Goal: Task Accomplishment & Management: Manage account settings

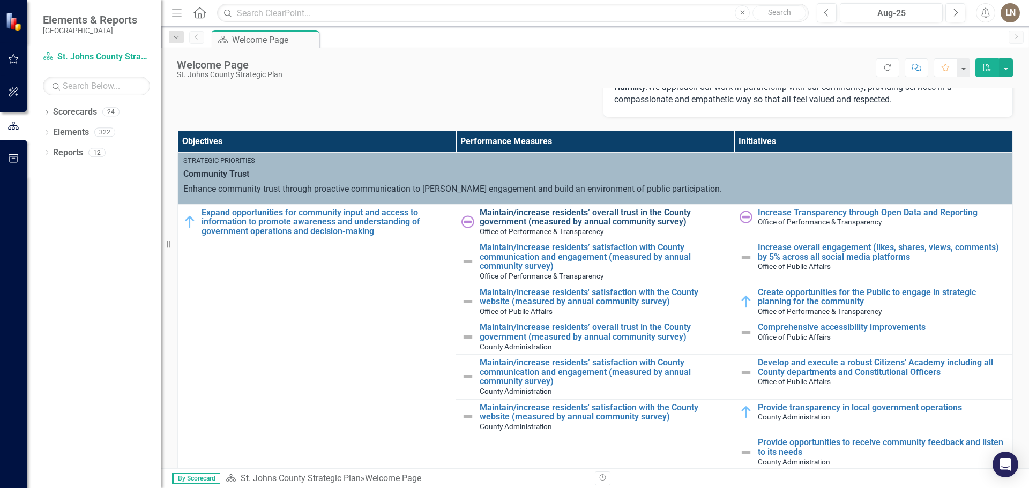
scroll to position [329, 0]
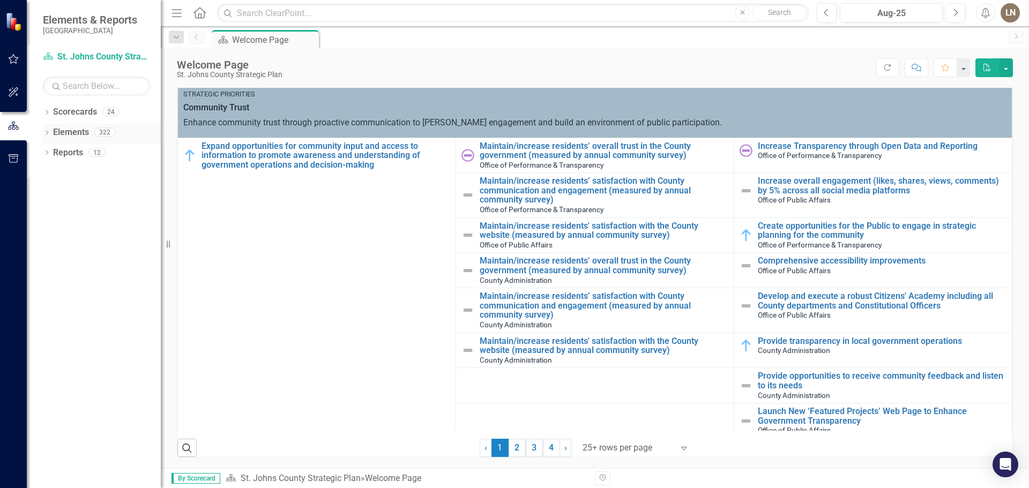
click at [66, 140] on div "Elements" at bounding box center [71, 133] width 36 height 18
click at [50, 132] on icon "Dropdown" at bounding box center [47, 134] width 8 height 6
click at [55, 217] on link "Reports" at bounding box center [68, 213] width 30 height 12
click at [46, 212] on icon "Dropdown" at bounding box center [47, 215] width 8 height 6
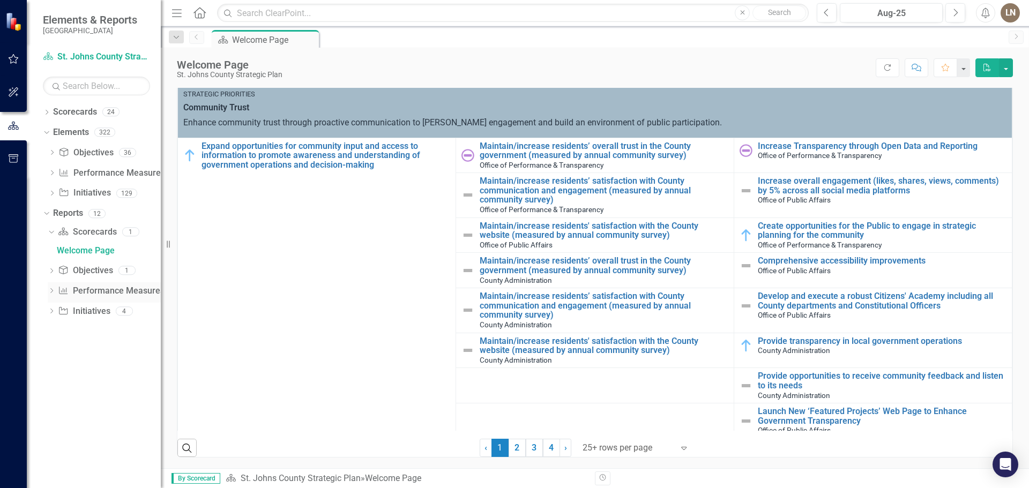
click at [102, 289] on link "Performance Measure Performance Measures" at bounding box center [111, 291] width 106 height 12
click at [115, 293] on link "Performance Measure Performance Measures" at bounding box center [111, 291] width 106 height 12
click at [96, 310] on link "Initiative Initiatives" at bounding box center [84, 311] width 52 height 12
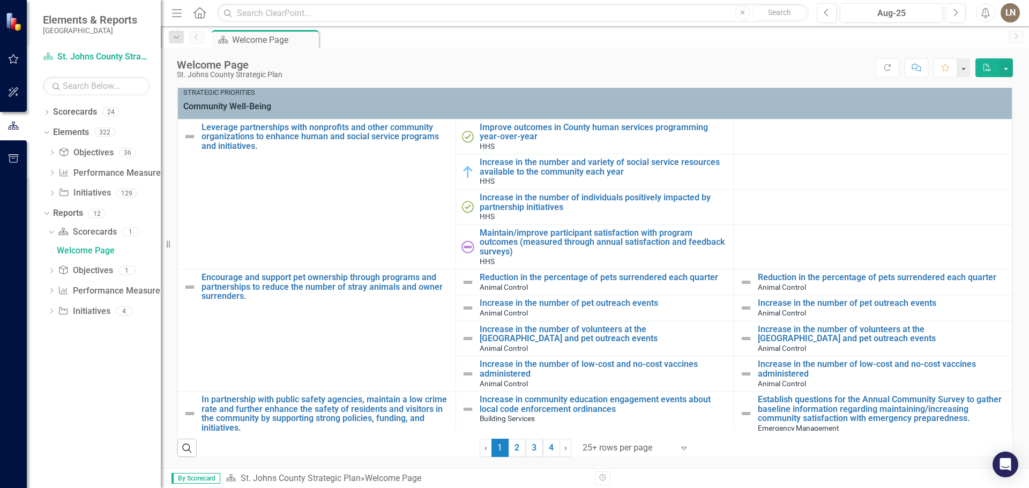
scroll to position [697, 0]
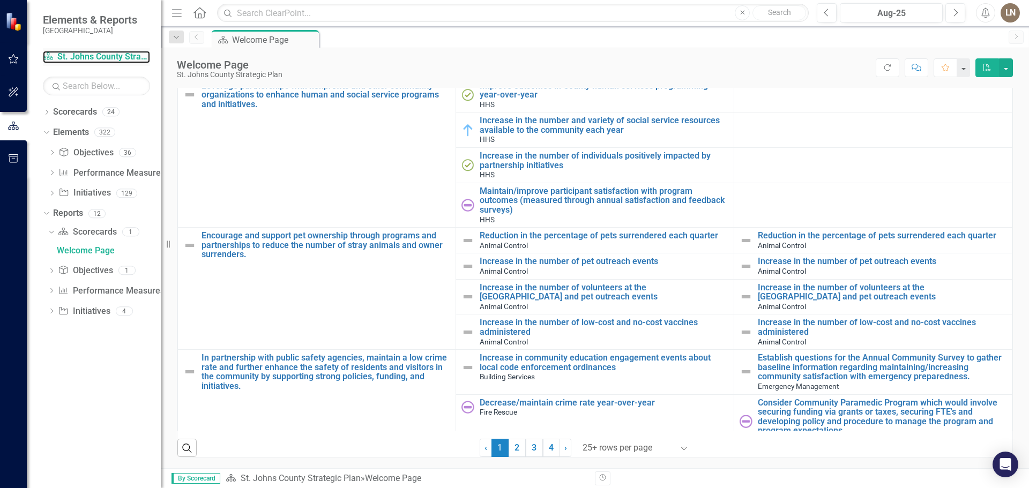
click at [102, 51] on link "Scorecard St. Johns County Strategic Plan" at bounding box center [96, 57] width 107 height 12
click at [87, 114] on link "Scorecards" at bounding box center [75, 112] width 44 height 12
click at [50, 110] on icon "Dropdown" at bounding box center [47, 113] width 8 height 6
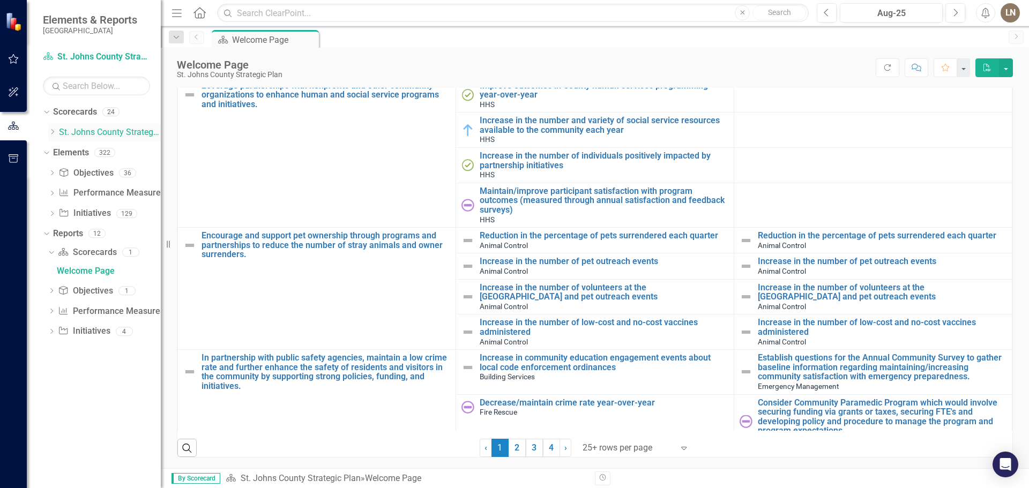
click at [55, 131] on icon "Dropdown" at bounding box center [52, 132] width 8 height 6
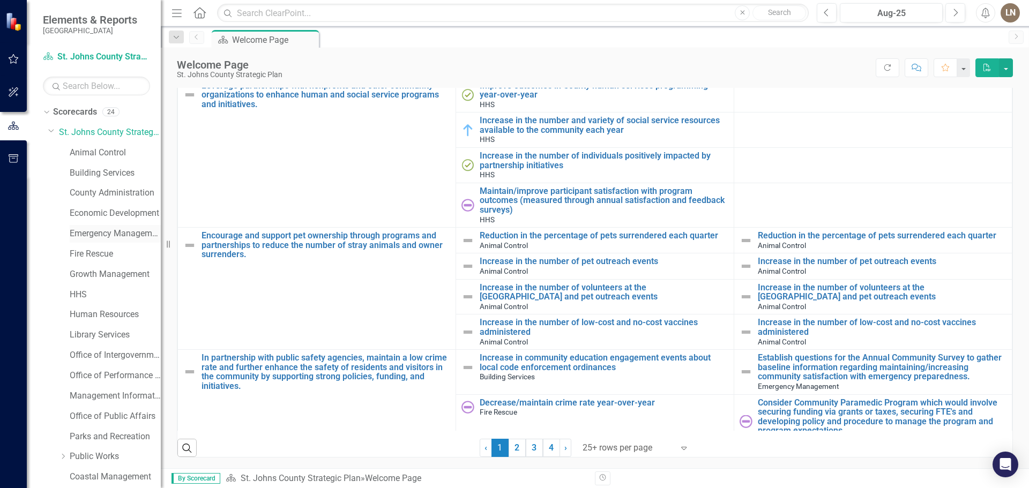
click at [101, 233] on link "Emergency Management" at bounding box center [115, 234] width 91 height 12
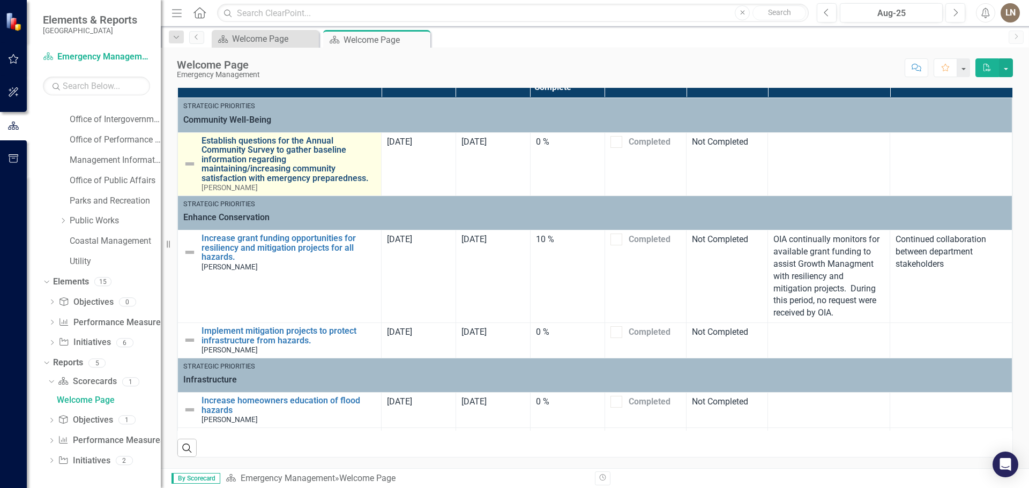
click at [294, 167] on link "Establish questions for the Annual Community Survey to gather baseline informat…" at bounding box center [288, 159] width 174 height 47
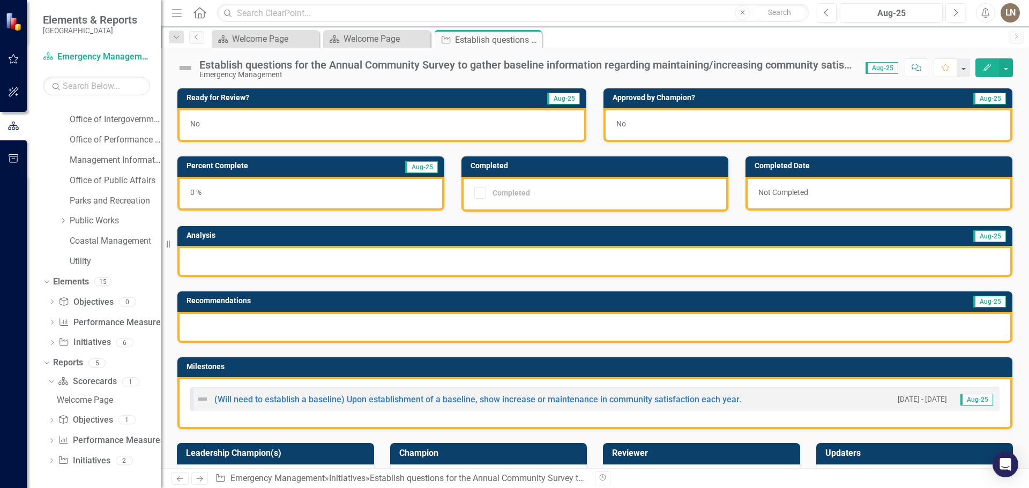
click at [983, 66] on icon "Edit" at bounding box center [987, 68] width 10 height 8
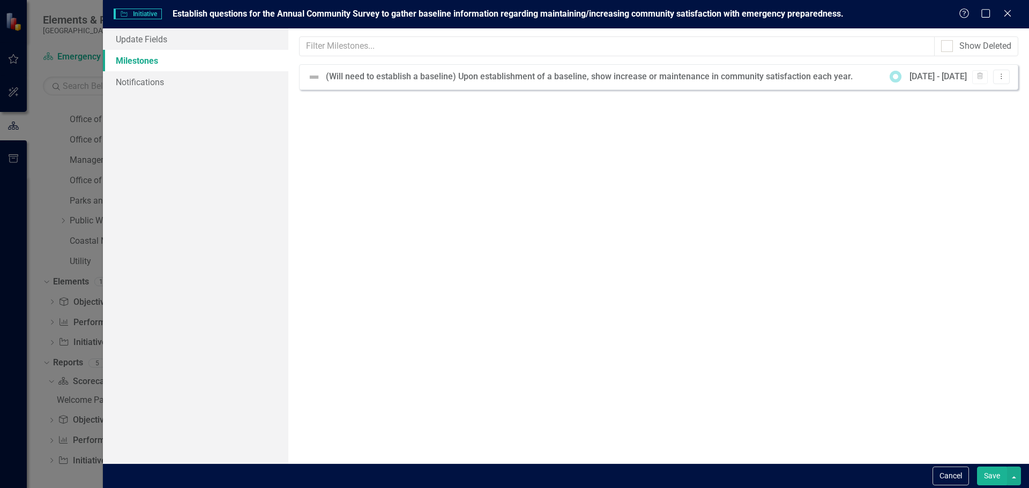
click at [394, 76] on div "(Will need to establish a baseline) Upon establishment of a baseline, show incr…" at bounding box center [592, 77] width 532 height 12
click at [1005, 81] on button "Dropdown Menu" at bounding box center [1001, 77] width 17 height 14
click at [979, 94] on link "Edit Edit Milestone" at bounding box center [966, 95] width 85 height 20
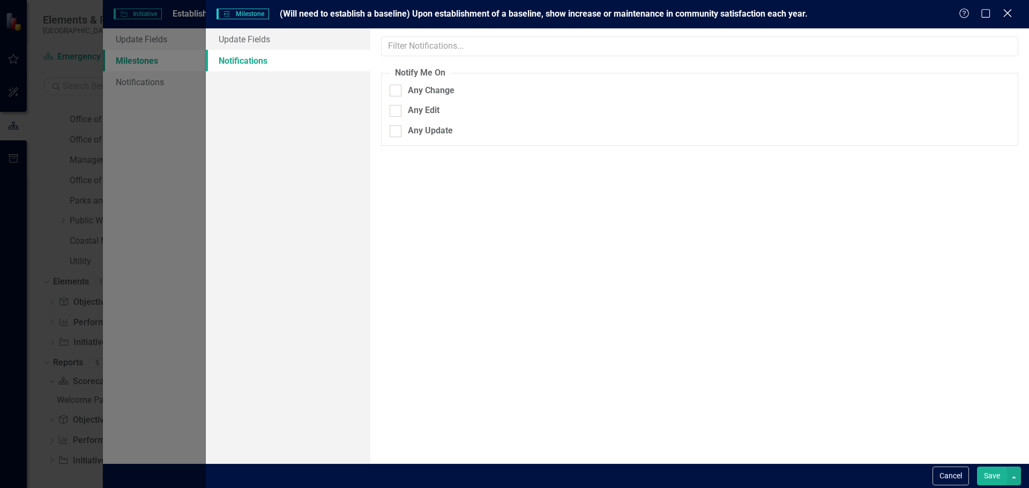
click at [1013, 10] on icon "Close" at bounding box center [1007, 13] width 13 height 10
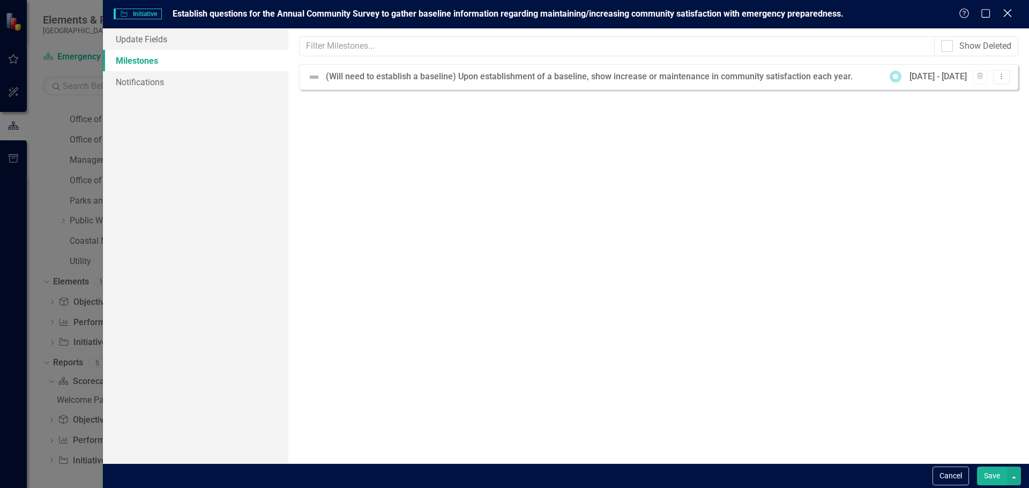
click at [1013, 12] on icon "Close" at bounding box center [1007, 13] width 13 height 10
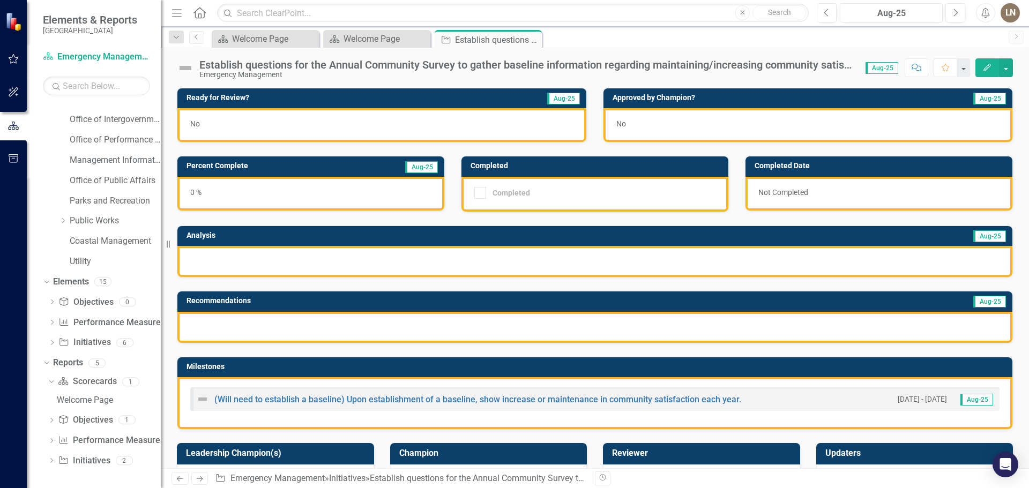
click at [505, 133] on div "No" at bounding box center [381, 125] width 409 height 34
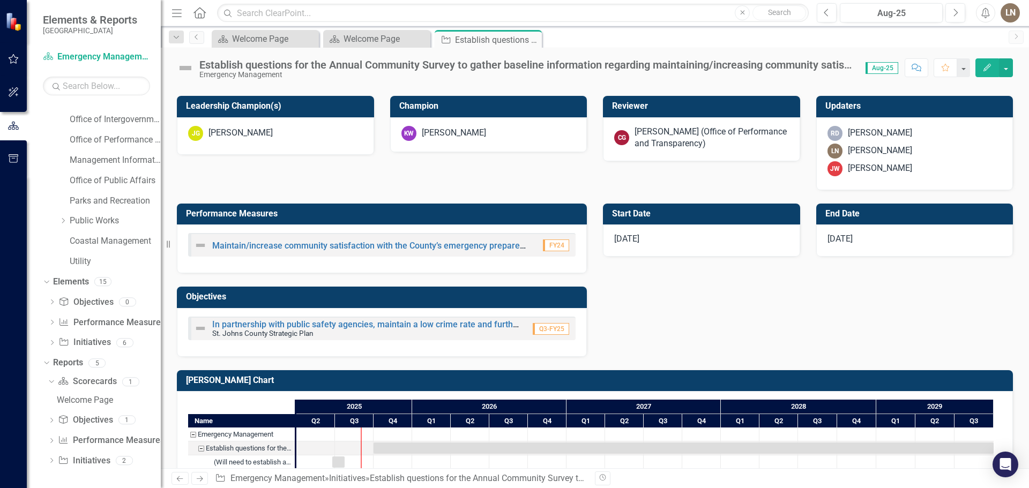
scroll to position [370, 0]
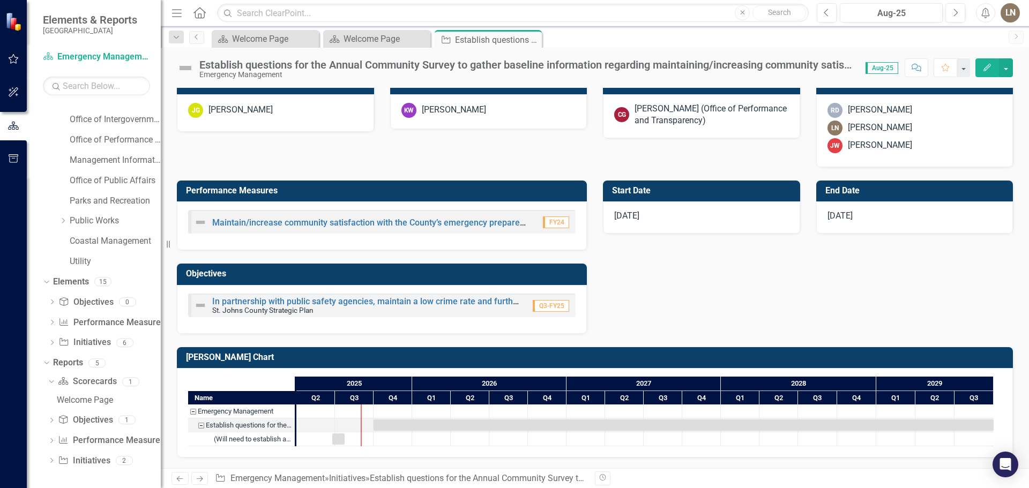
click at [290, 306] on small "St. Johns County Strategic Plan" at bounding box center [262, 310] width 101 height 9
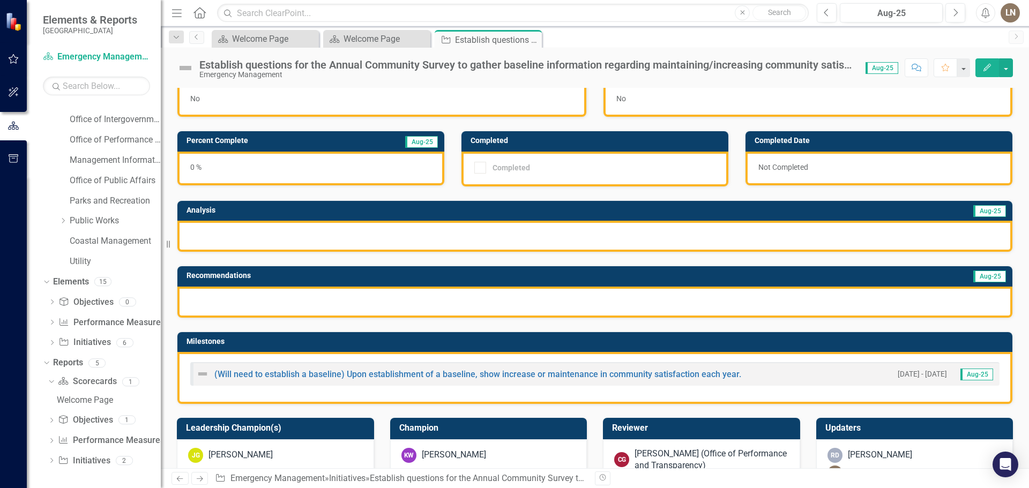
scroll to position [0, 0]
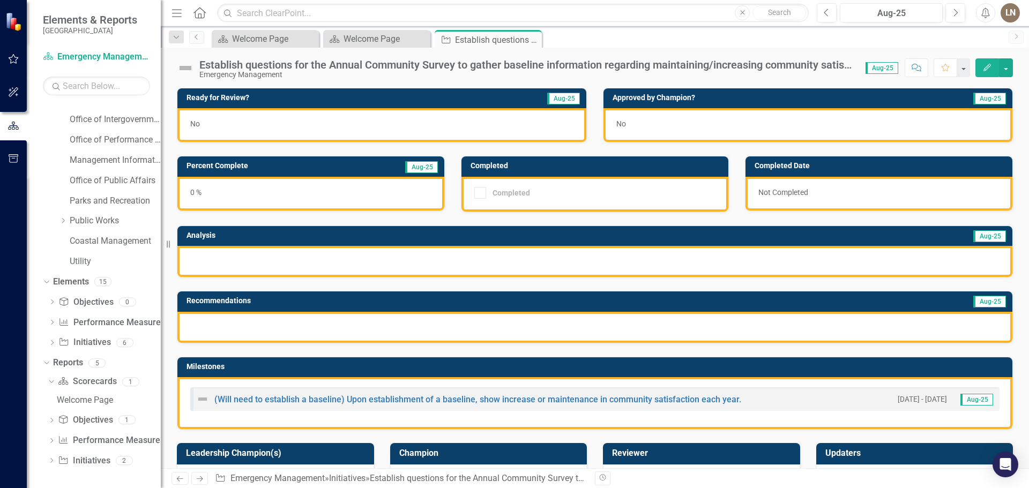
drag, startPoint x: 234, startPoint y: 335, endPoint x: 241, endPoint y: 331, distance: 8.2
click at [235, 335] on div at bounding box center [594, 327] width 835 height 31
click at [289, 200] on div "0 %" at bounding box center [310, 194] width 267 height 34
drag, startPoint x: 454, startPoint y: 133, endPoint x: 553, endPoint y: 113, distance: 100.7
click at [454, 135] on div "No" at bounding box center [381, 125] width 409 height 34
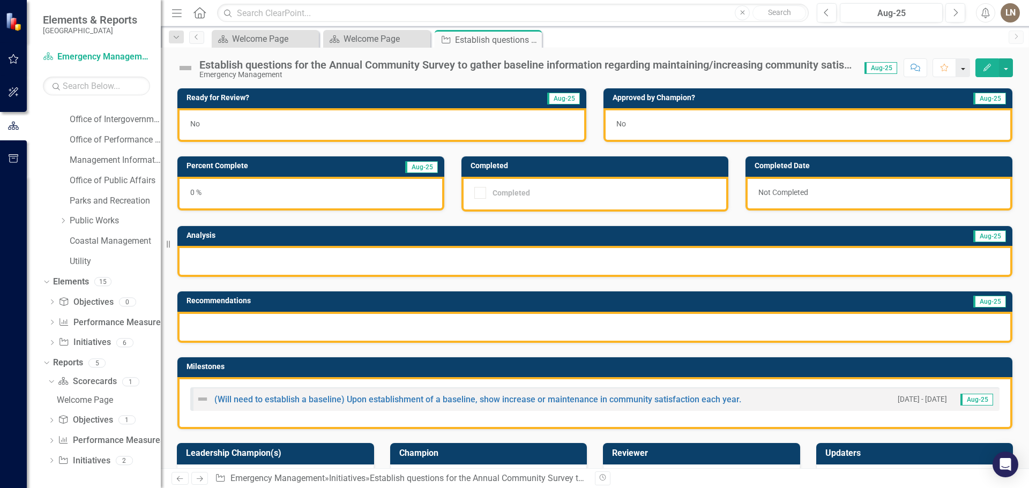
click at [965, 68] on button "button" at bounding box center [963, 67] width 14 height 19
click at [915, 63] on button "Comment" at bounding box center [917, 67] width 24 height 19
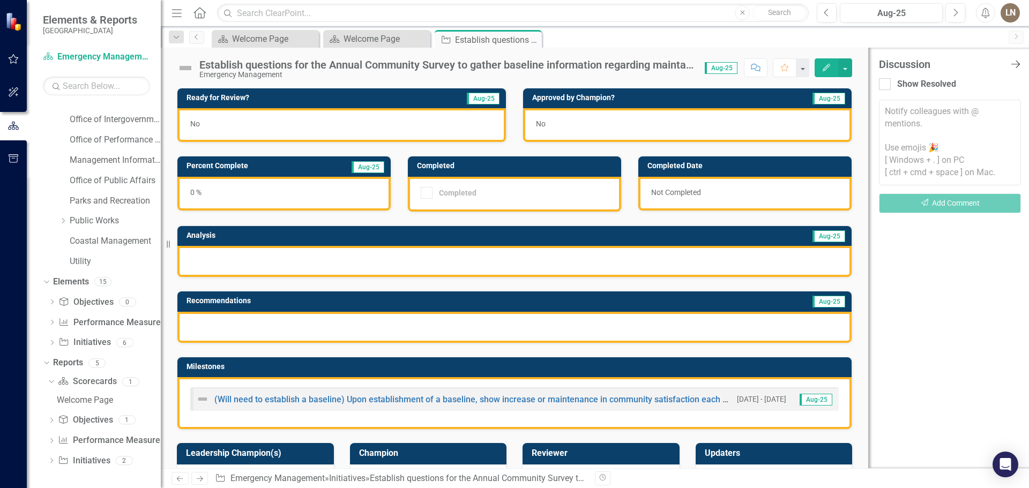
click at [1014, 62] on icon "Close Discussion Bar" at bounding box center [1015, 64] width 13 height 10
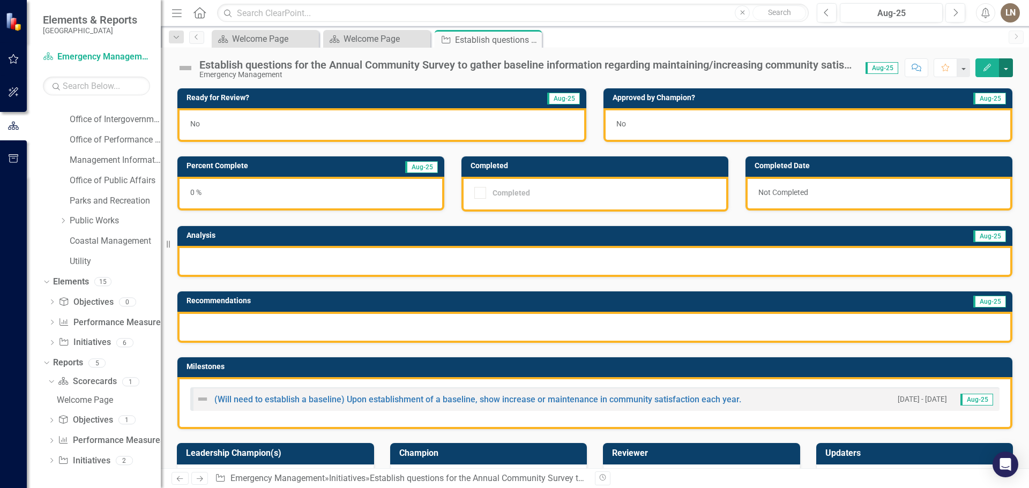
click at [1011, 70] on button "button" at bounding box center [1006, 67] width 14 height 19
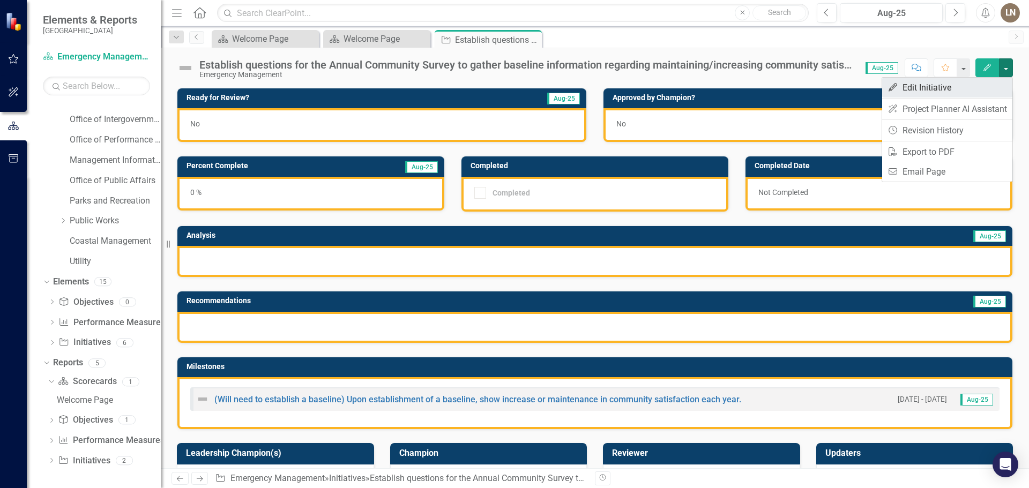
click at [915, 92] on link "Edit Edit Initiative" at bounding box center [947, 88] width 130 height 20
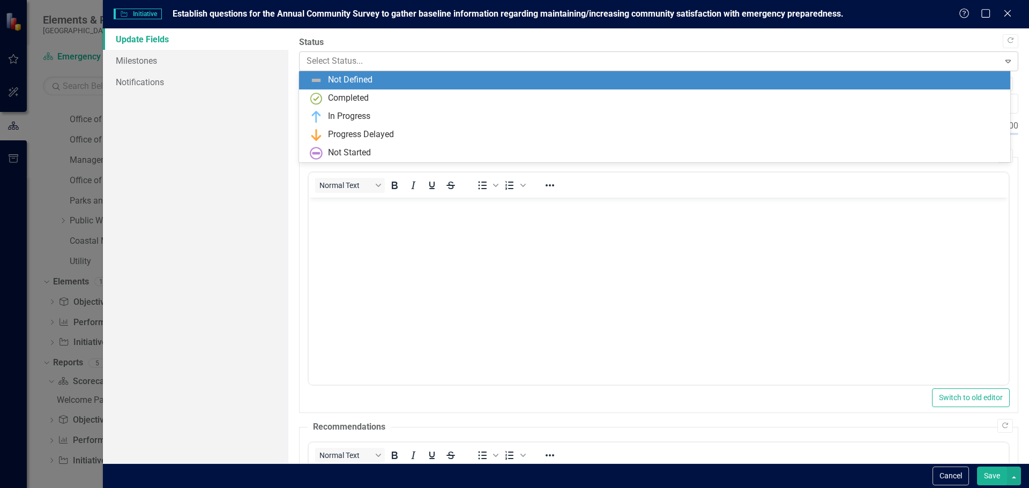
click at [427, 65] on div at bounding box center [650, 61] width 686 height 14
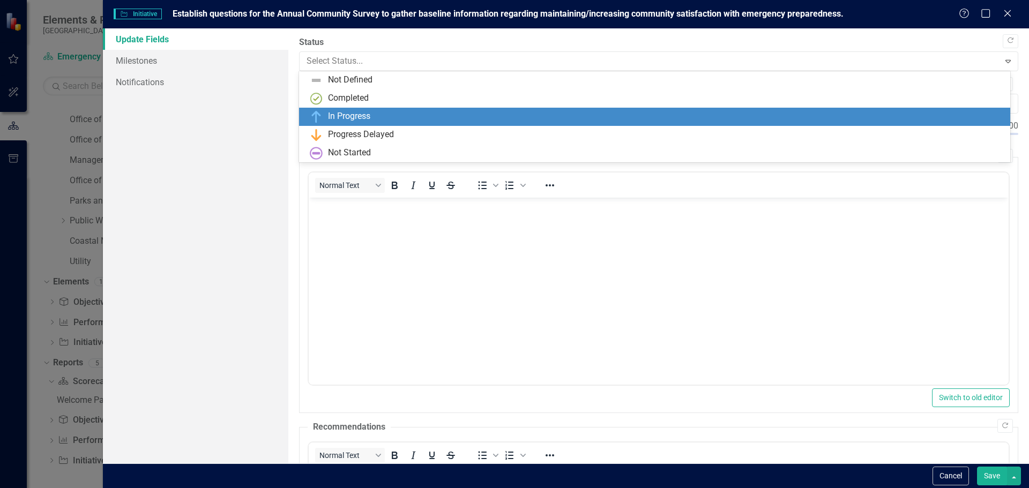
click at [416, 113] on div "In Progress" at bounding box center [657, 116] width 694 height 13
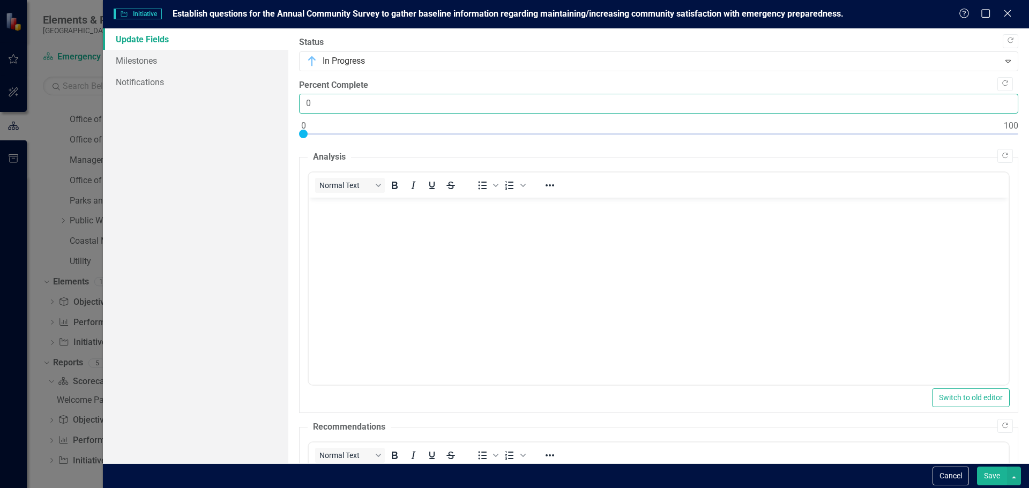
click at [363, 96] on input "0" at bounding box center [658, 104] width 719 height 20
drag, startPoint x: 314, startPoint y: 96, endPoint x: 280, endPoint y: 93, distance: 34.0
click at [280, 93] on div "Update Fields Milestones Notifications "Update" fields in ClearPoint are the fi…" at bounding box center [566, 245] width 926 height 435
click at [452, 349] on body "Rich Text Area. Press ALT-0 for help." at bounding box center [658, 278] width 700 height 161
type input "1"
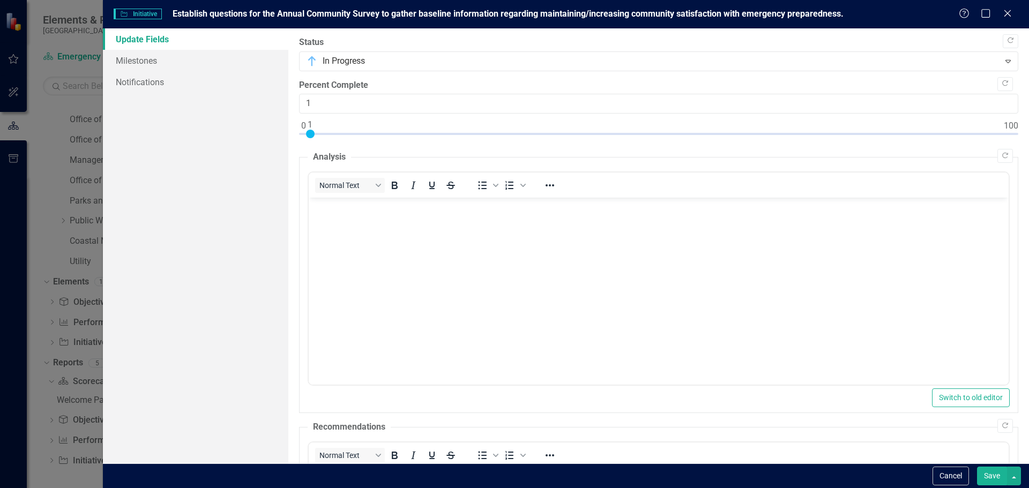
drag, startPoint x: 304, startPoint y: 136, endPoint x: 312, endPoint y: 138, distance: 8.0
click at [312, 138] on div at bounding box center [658, 136] width 719 height 13
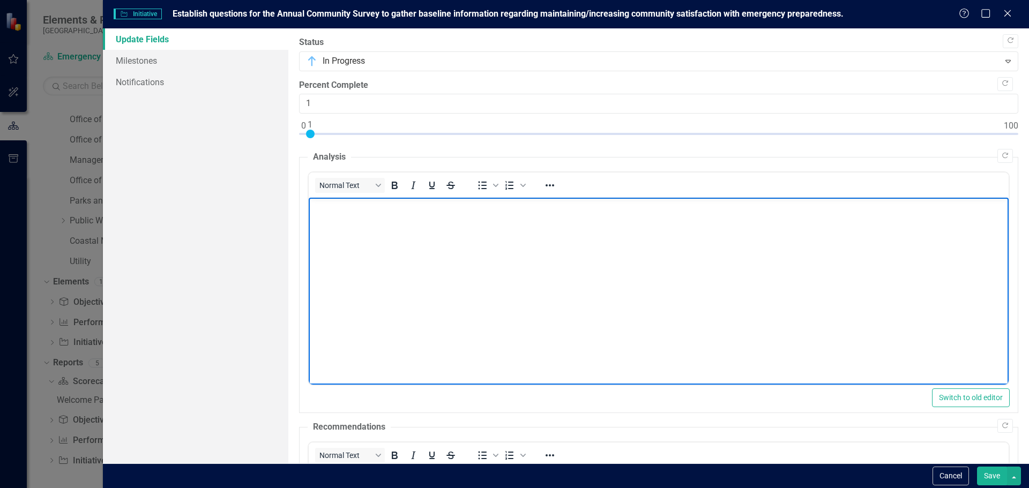
click at [396, 265] on body "Rich Text Area. Press ALT-0 for help." at bounding box center [658, 278] width 700 height 161
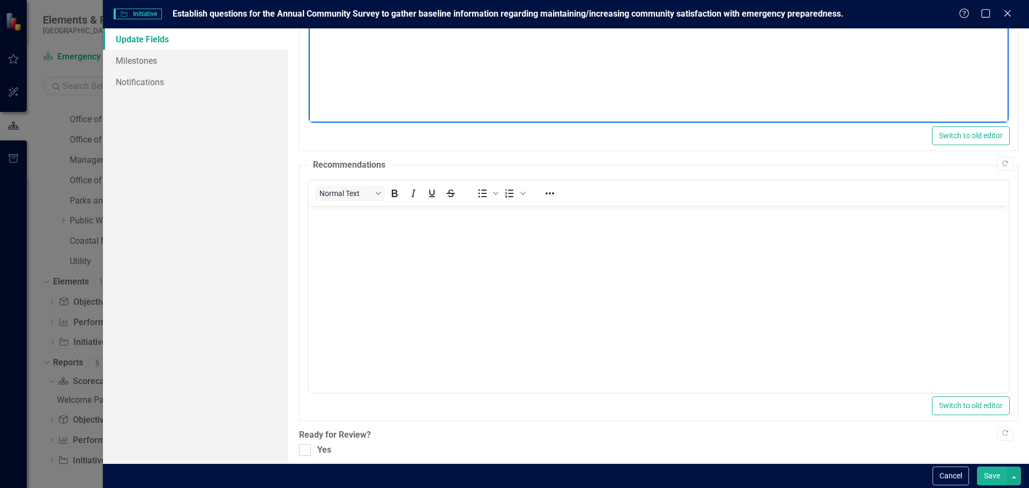
scroll to position [306, 0]
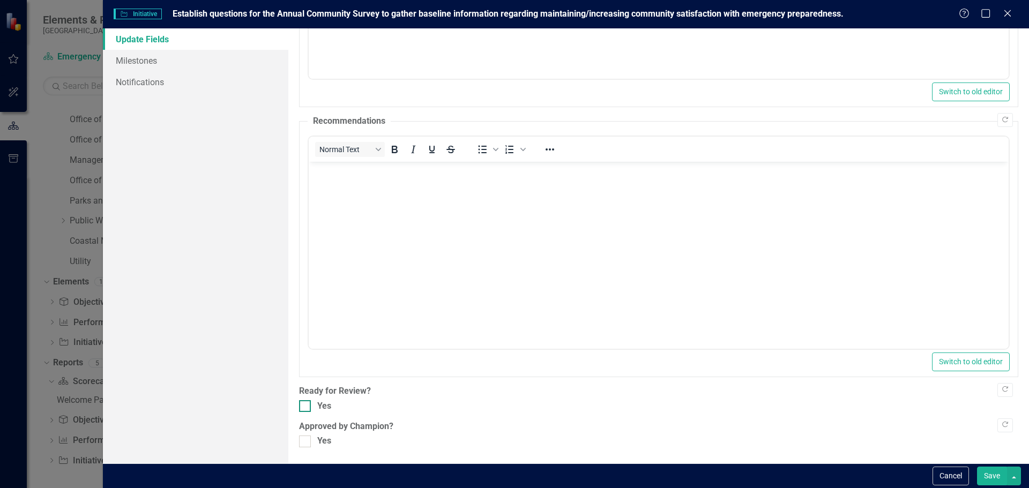
click at [311, 405] on div "Yes" at bounding box center [658, 406] width 719 height 12
click at [306, 405] on input "Yes" at bounding box center [302, 403] width 7 height 7
checkbox input "true"
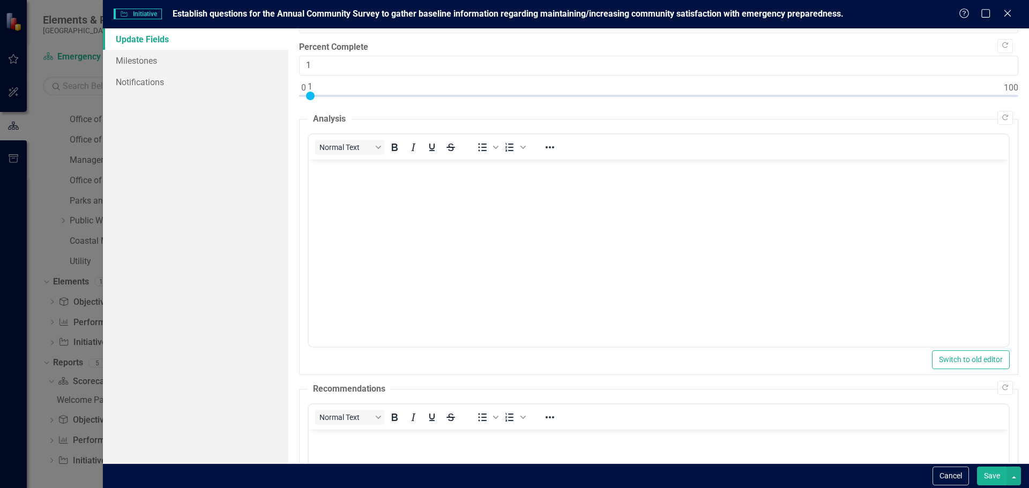
scroll to position [0, 0]
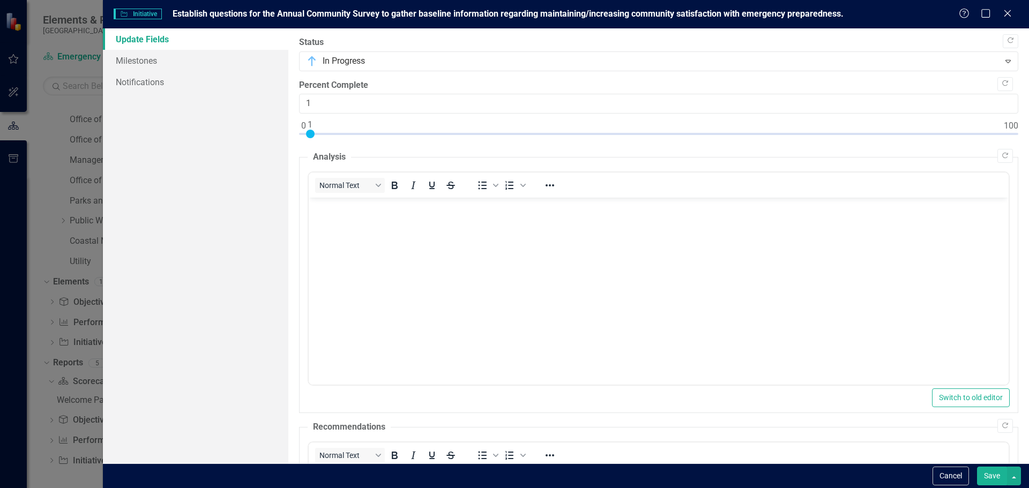
click at [352, 273] on body "Rich Text Area. Press ALT-0 for help." at bounding box center [658, 278] width 700 height 161
click at [998, 473] on button "Save" at bounding box center [992, 476] width 30 height 19
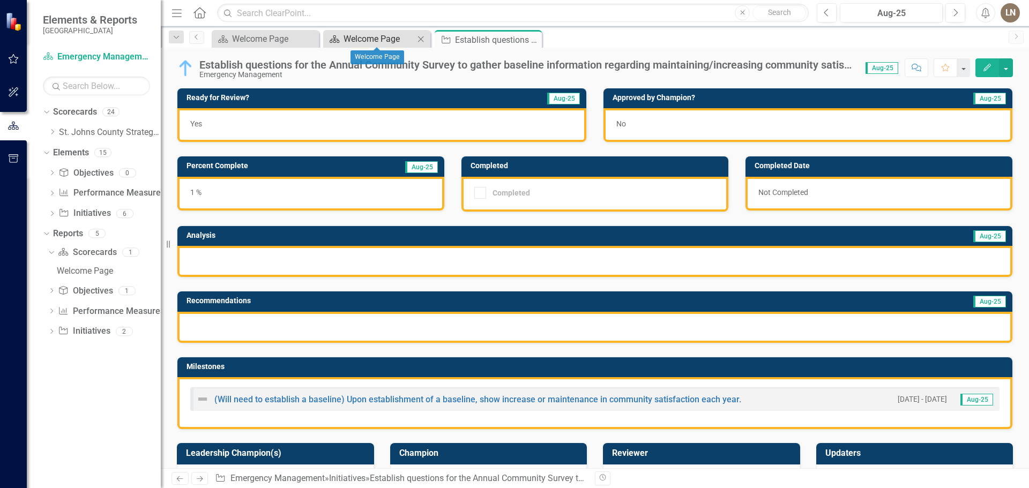
click at [376, 38] on div "Welcome Page" at bounding box center [379, 38] width 71 height 13
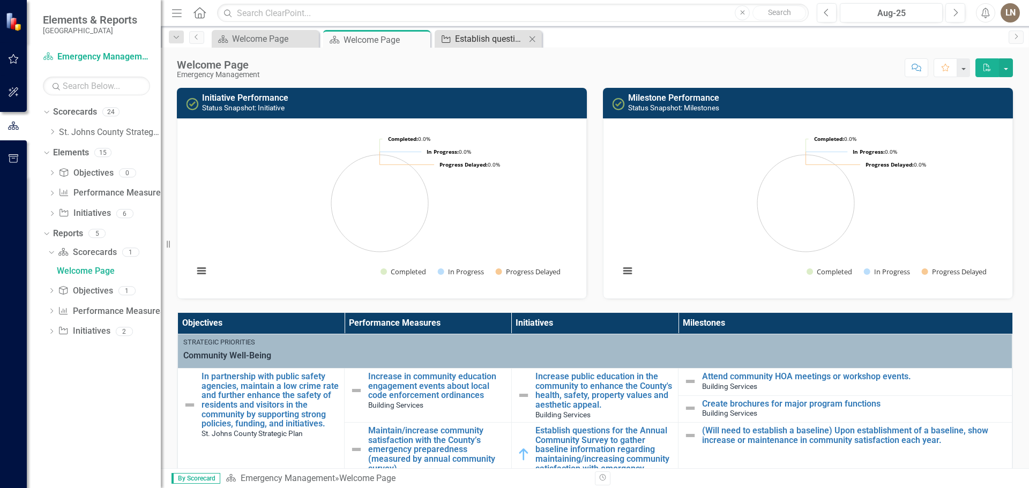
click at [475, 42] on div "Establish questions for the Annual Community Survey to gather baseline informat…" at bounding box center [490, 38] width 71 height 13
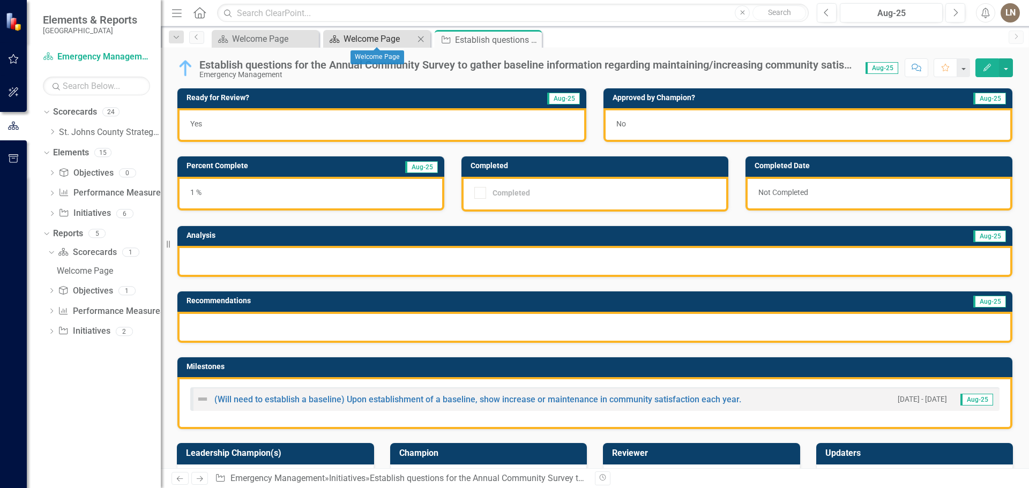
click at [383, 42] on div "Welcome Page" at bounding box center [379, 38] width 71 height 13
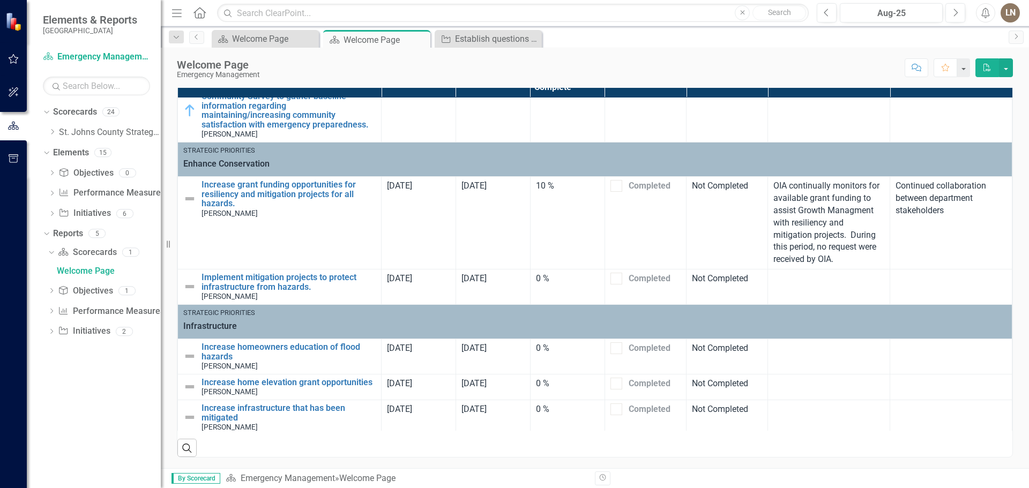
scroll to position [58, 0]
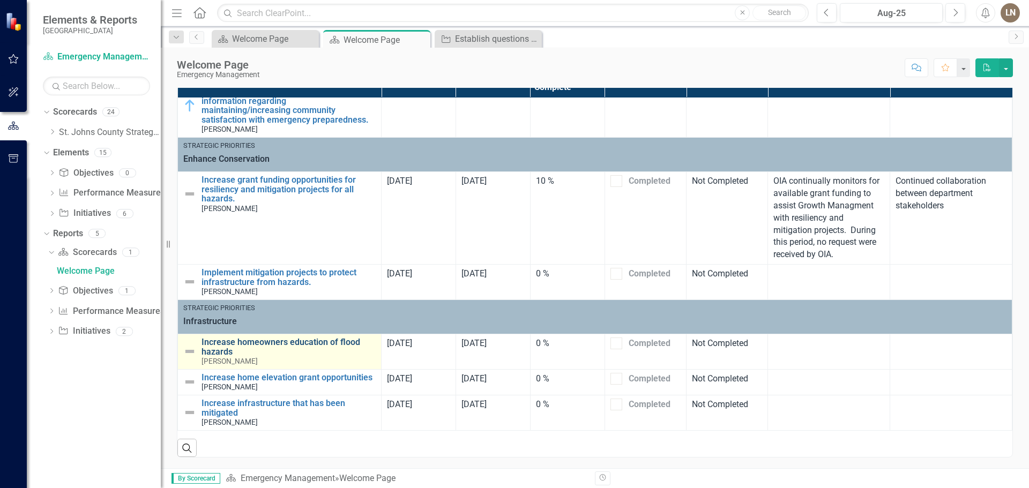
click at [264, 341] on link "Increase homeowners education of flood hazards" at bounding box center [288, 347] width 174 height 19
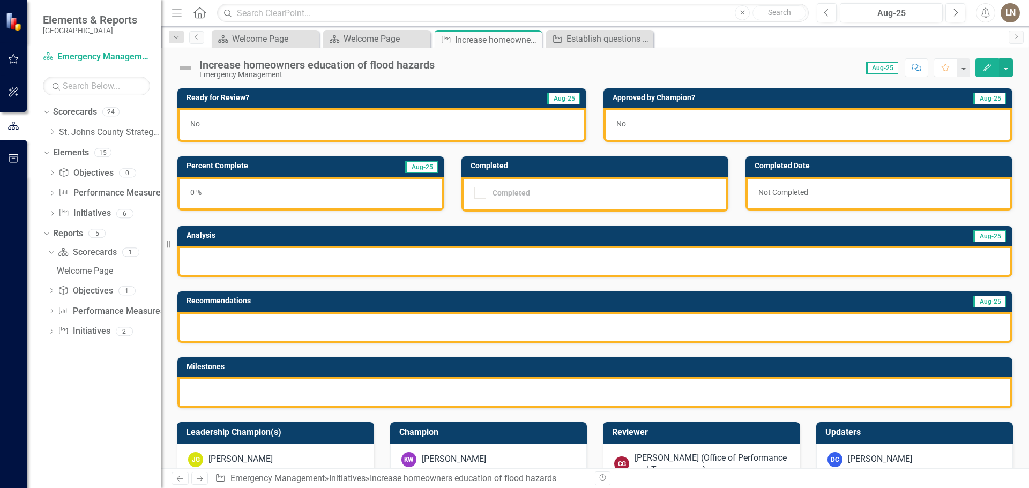
click at [916, 66] on icon "Comment" at bounding box center [917, 68] width 10 height 8
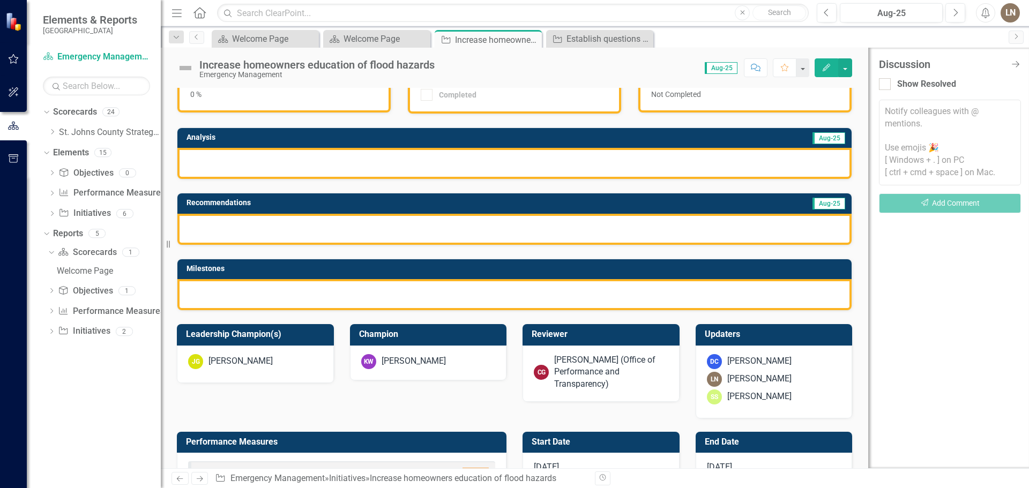
scroll to position [107, 0]
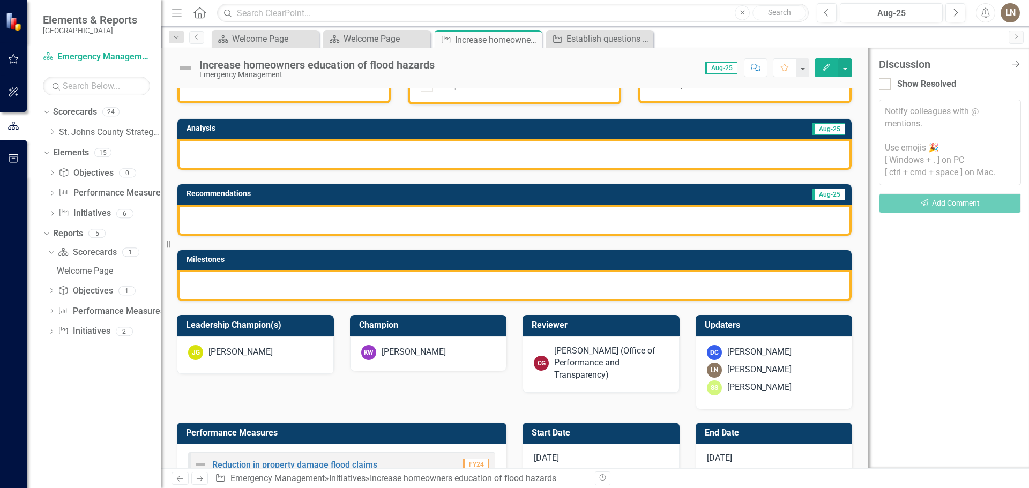
click at [276, 234] on div at bounding box center [514, 220] width 674 height 31
drag, startPoint x: 278, startPoint y: 226, endPoint x: 278, endPoint y: 166, distance: 60.0
click at [279, 221] on div at bounding box center [514, 220] width 674 height 31
click at [281, 153] on div at bounding box center [514, 154] width 674 height 31
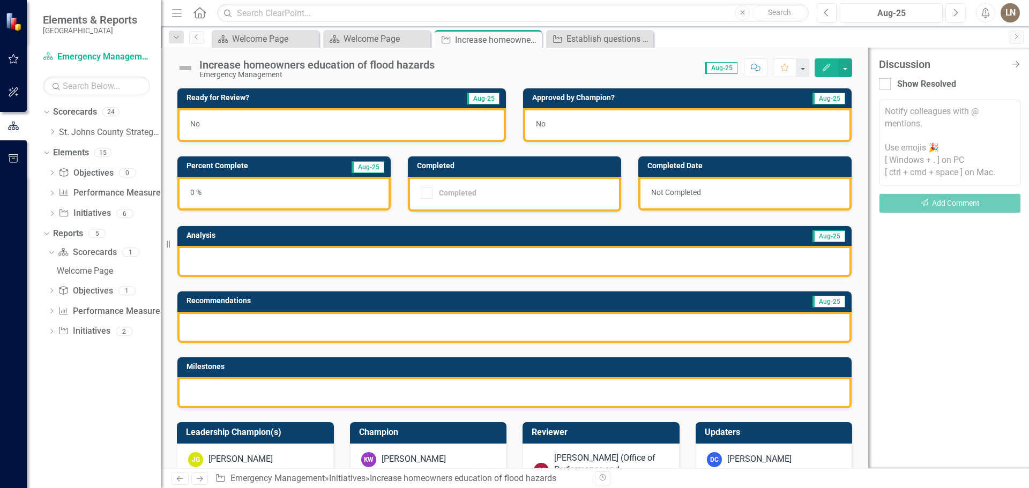
click at [756, 67] on icon "Comment" at bounding box center [756, 68] width 10 height 8
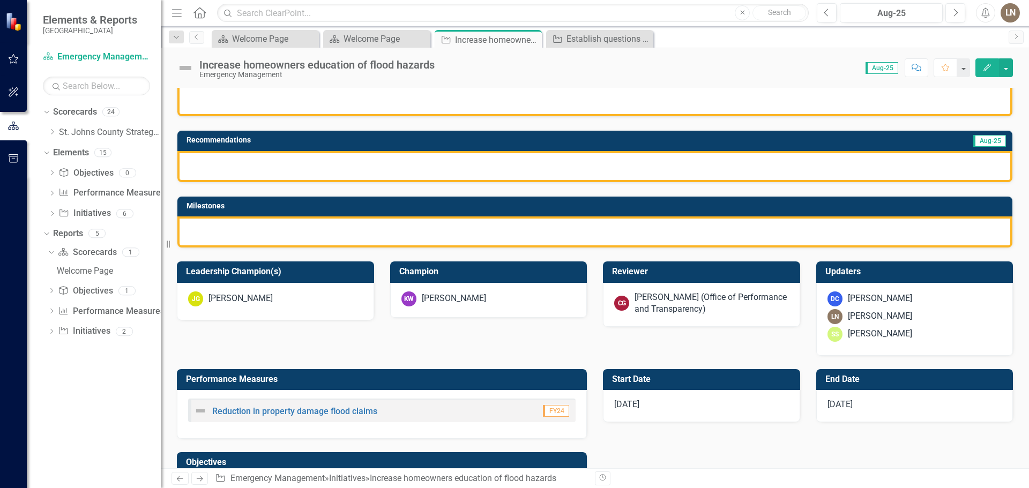
click at [245, 171] on div at bounding box center [594, 166] width 835 height 31
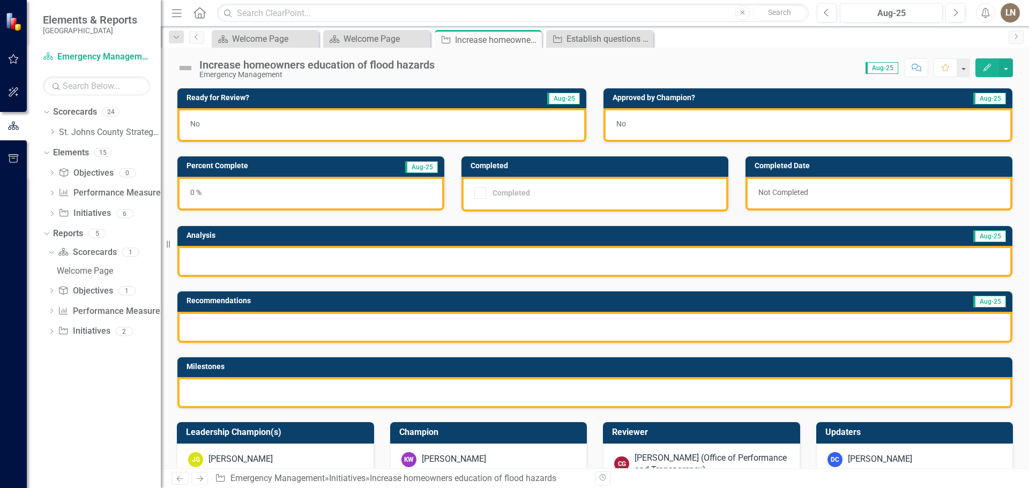
click at [992, 67] on button "Edit" at bounding box center [987, 67] width 24 height 19
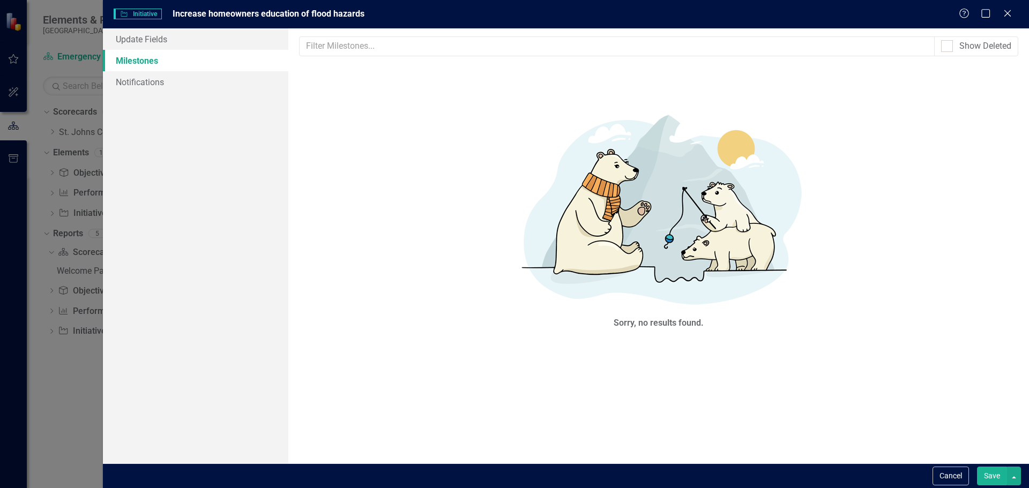
click at [1014, 14] on div "Help Maximize Close" at bounding box center [988, 14] width 59 height 12
click at [1009, 16] on icon "Close" at bounding box center [1007, 13] width 13 height 10
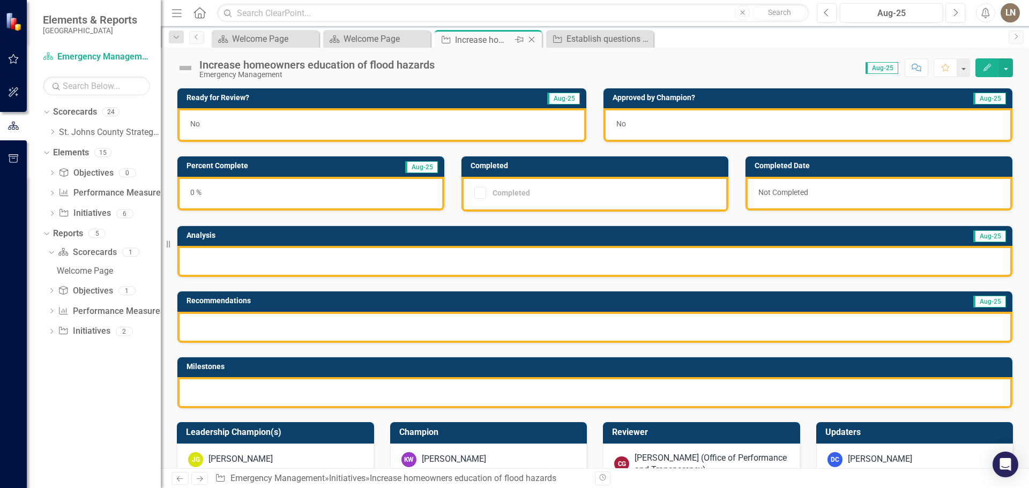
click at [530, 39] on icon "Close" at bounding box center [531, 39] width 11 height 9
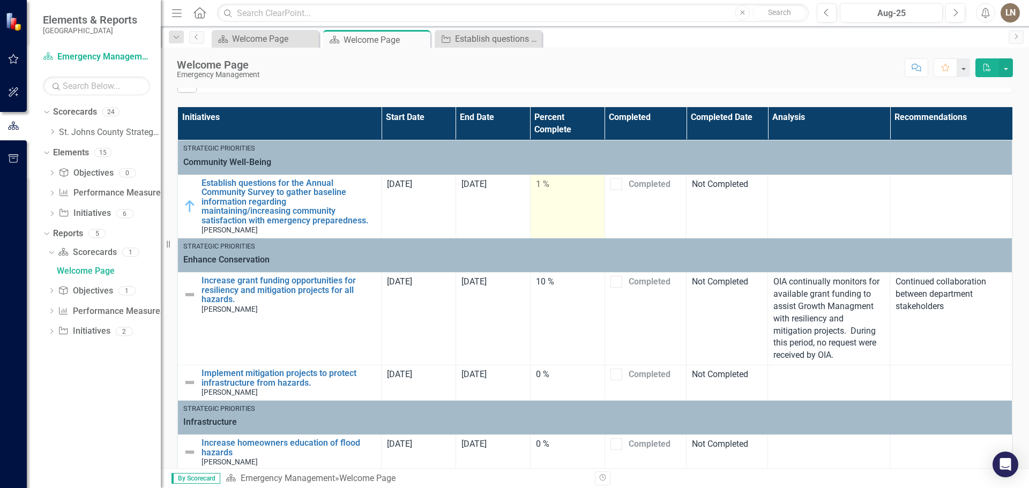
scroll to position [655, 0]
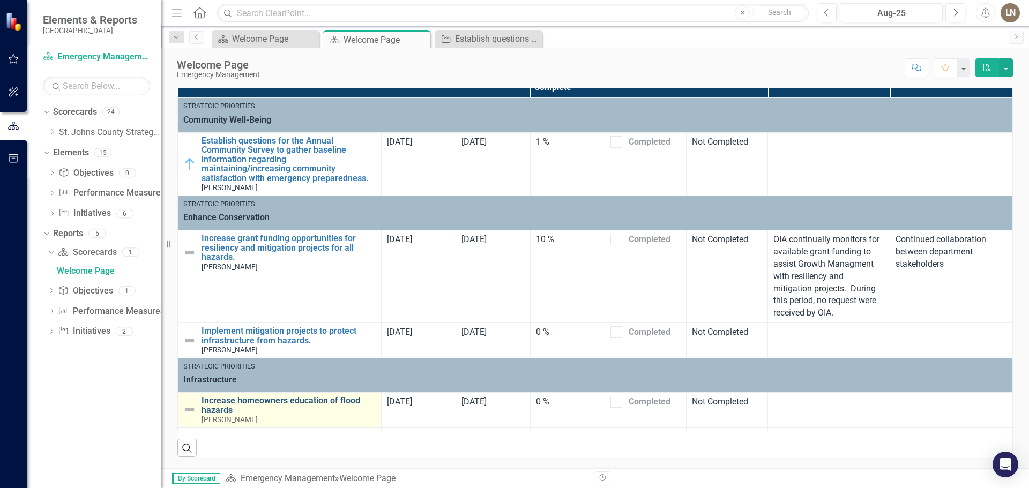
click at [236, 405] on link "Increase homeowners education of flood hazards" at bounding box center [288, 405] width 174 height 19
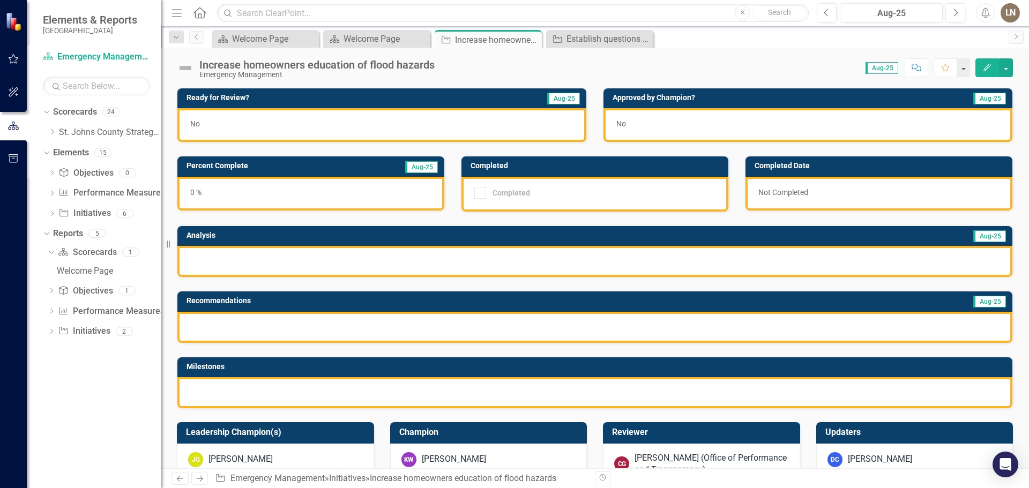
drag, startPoint x: 327, startPoint y: 323, endPoint x: 415, endPoint y: 280, distance: 97.5
click at [331, 322] on div at bounding box center [594, 327] width 835 height 31
click at [989, 68] on icon "Edit" at bounding box center [987, 68] width 10 height 8
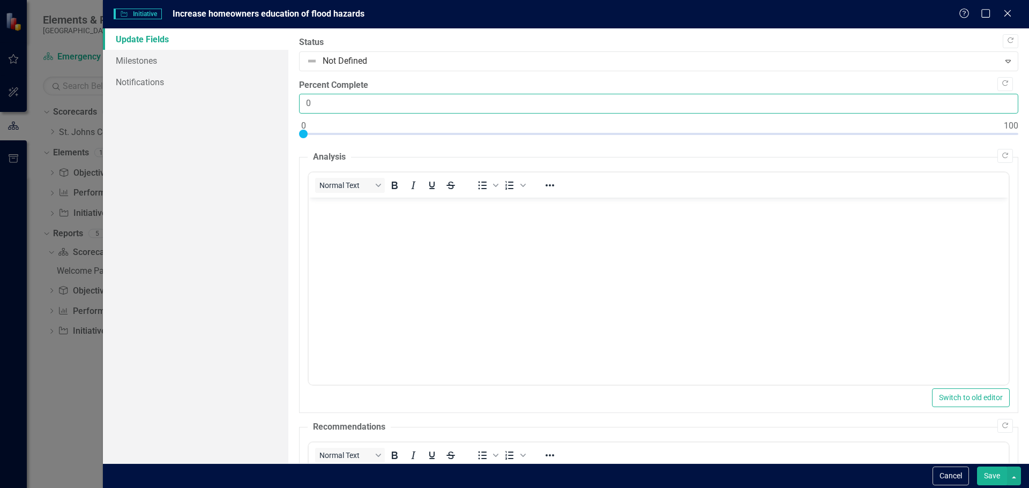
click at [334, 104] on input "0" at bounding box center [658, 104] width 719 height 20
drag, startPoint x: 327, startPoint y: 106, endPoint x: 284, endPoint y: 110, distance: 43.0
click at [284, 110] on div "Update Fields Milestones Notifications "Update" fields in ClearPoint are the fi…" at bounding box center [566, 245] width 926 height 435
type input "5"
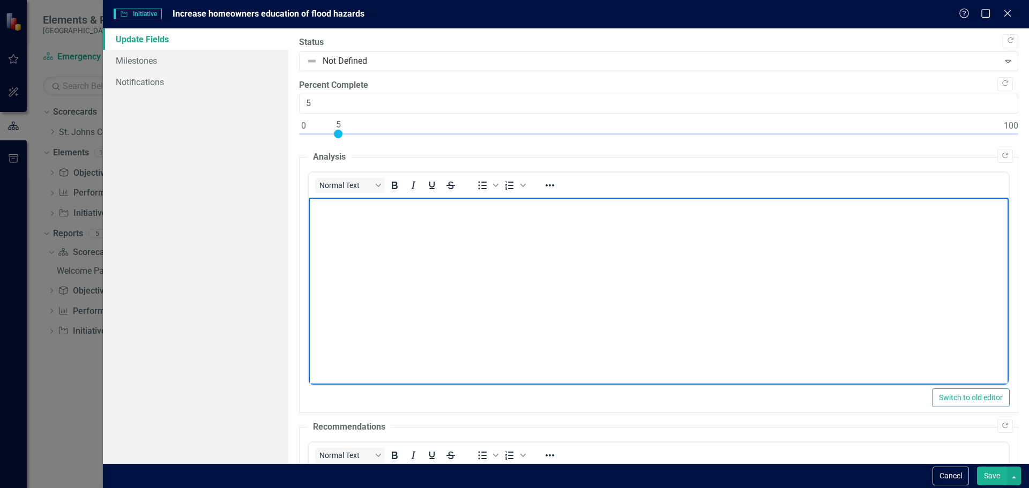
click at [347, 232] on body "Rich Text Area. Press ALT-0 for help." at bounding box center [658, 278] width 700 height 161
click at [931, 244] on body "This month Emergency Management has conducted outreach to" at bounding box center [658, 278] width 700 height 161
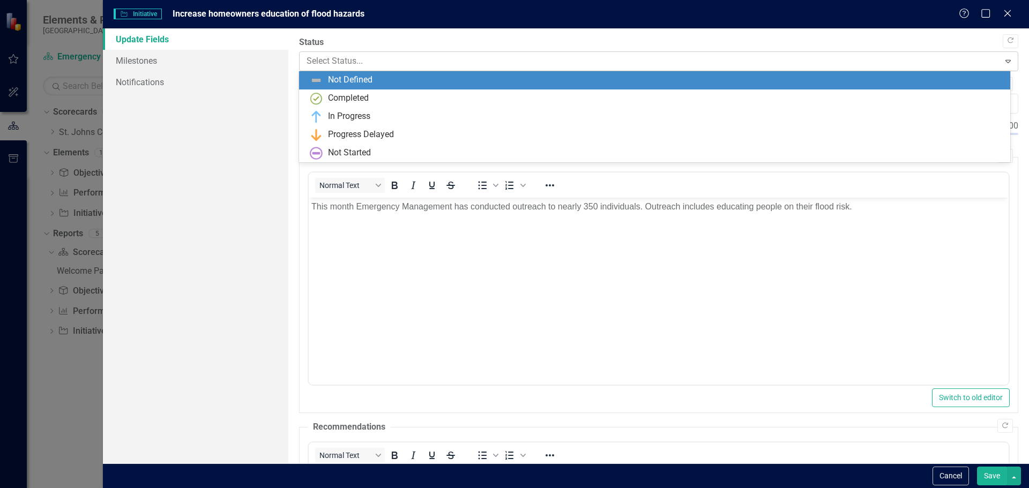
click at [423, 60] on div at bounding box center [650, 61] width 686 height 14
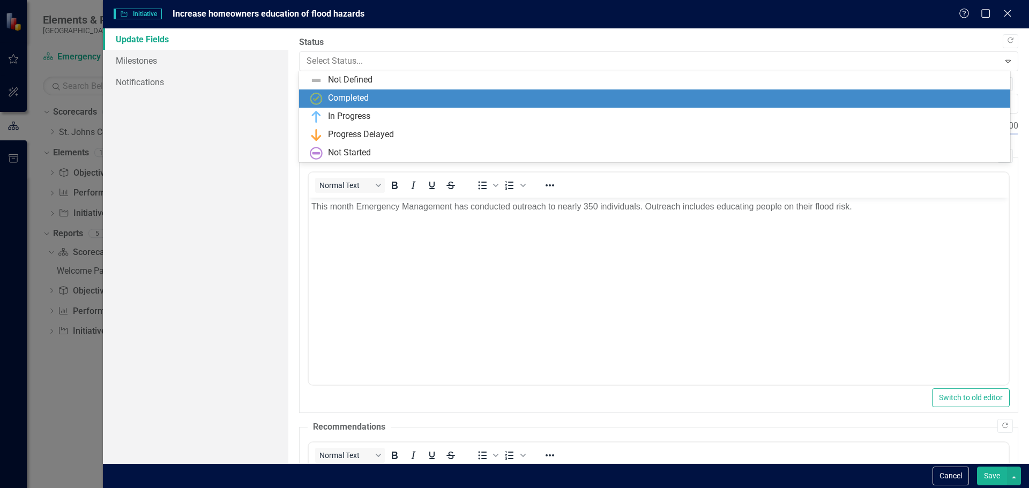
click at [400, 98] on div "Completed" at bounding box center [657, 98] width 694 height 13
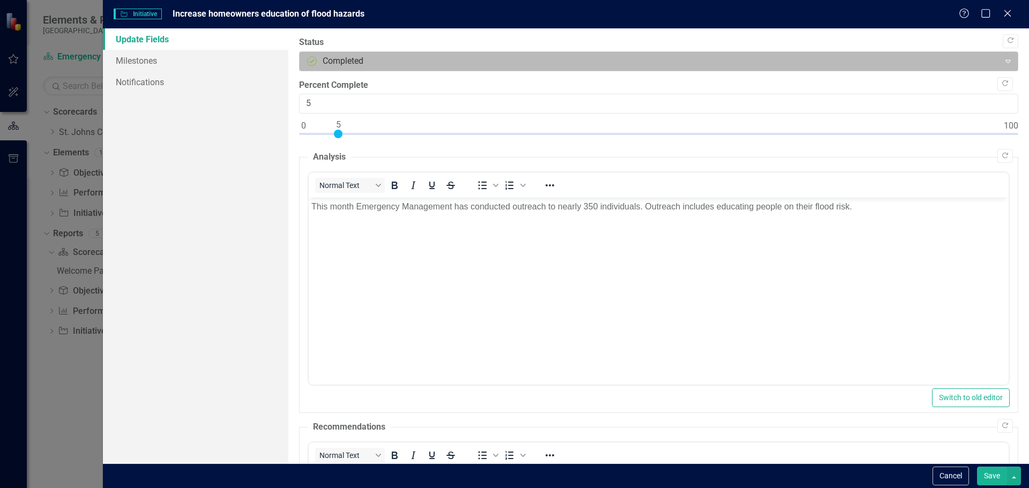
click at [393, 57] on div at bounding box center [650, 61] width 686 height 14
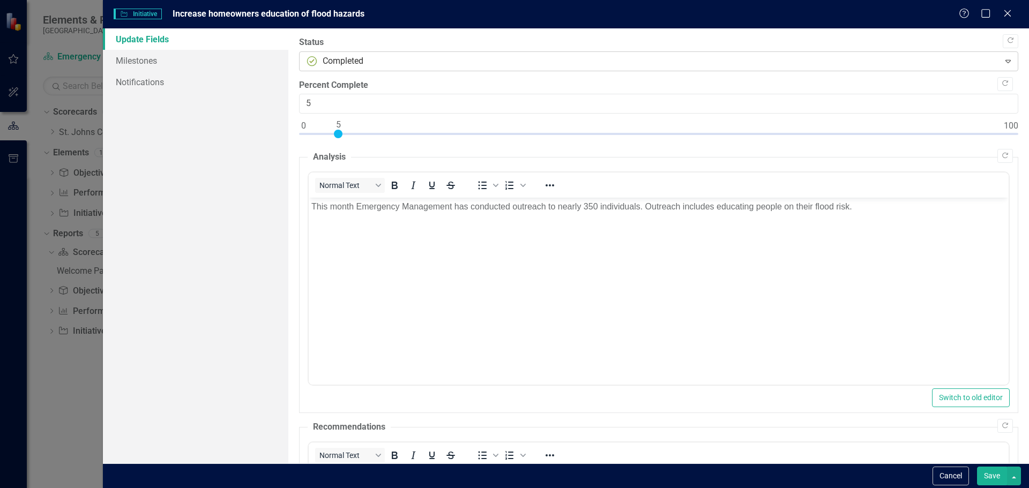
click at [393, 57] on div at bounding box center [650, 61] width 686 height 14
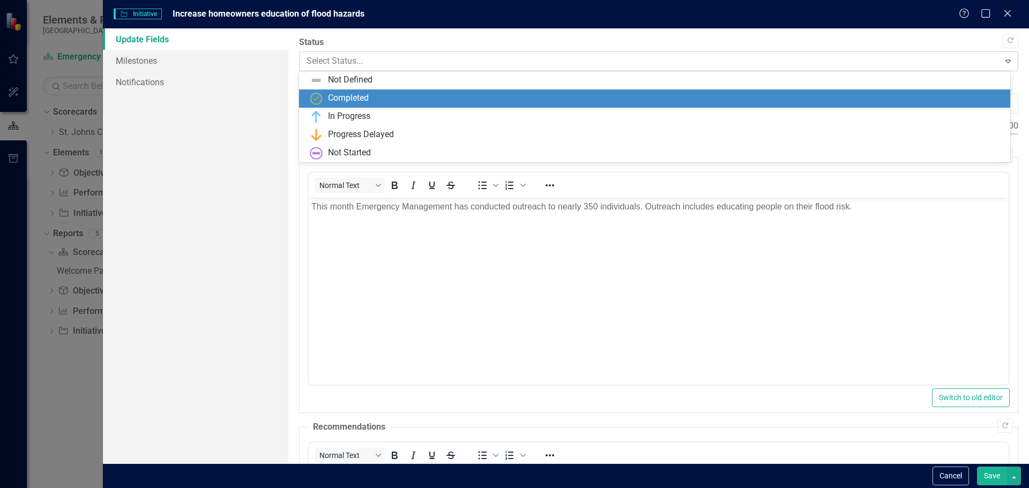
click at [491, 62] on div at bounding box center [650, 61] width 686 height 14
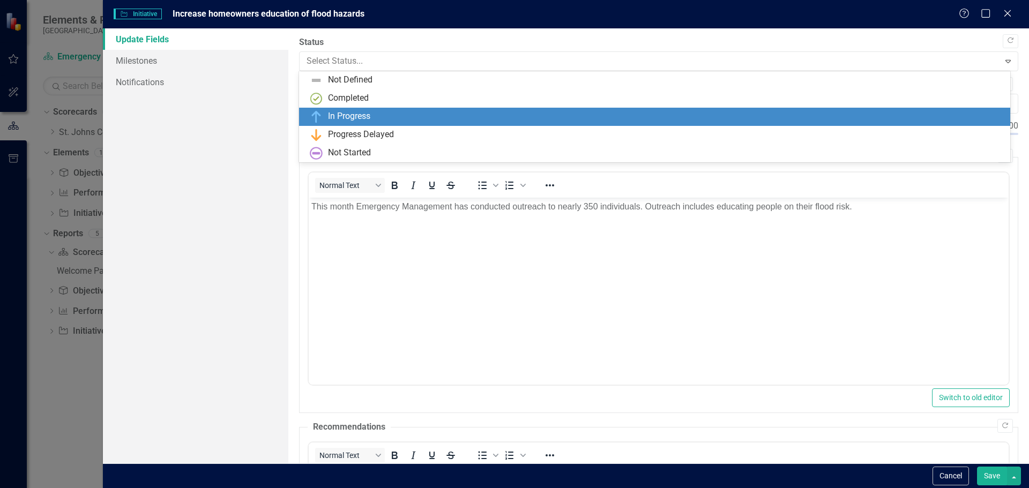
click at [428, 108] on div "In Progress" at bounding box center [654, 117] width 711 height 18
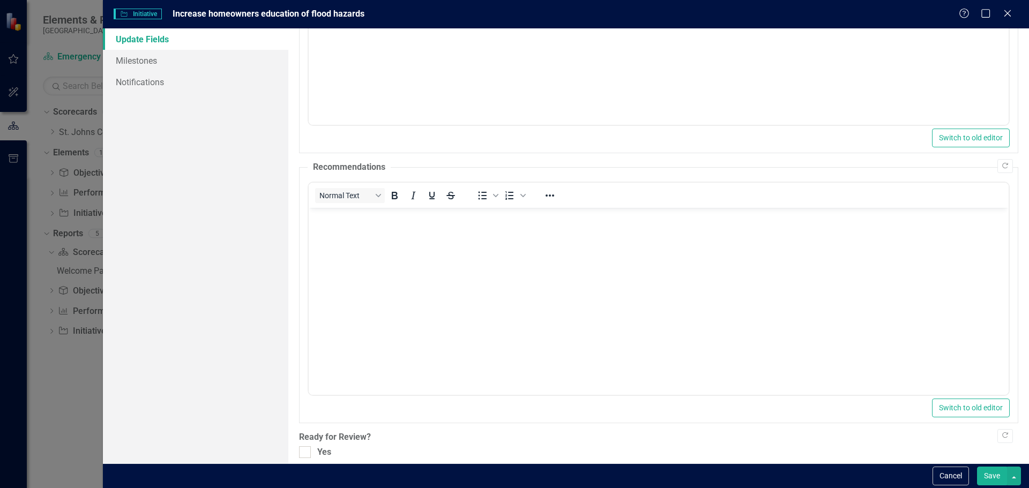
scroll to position [306, 0]
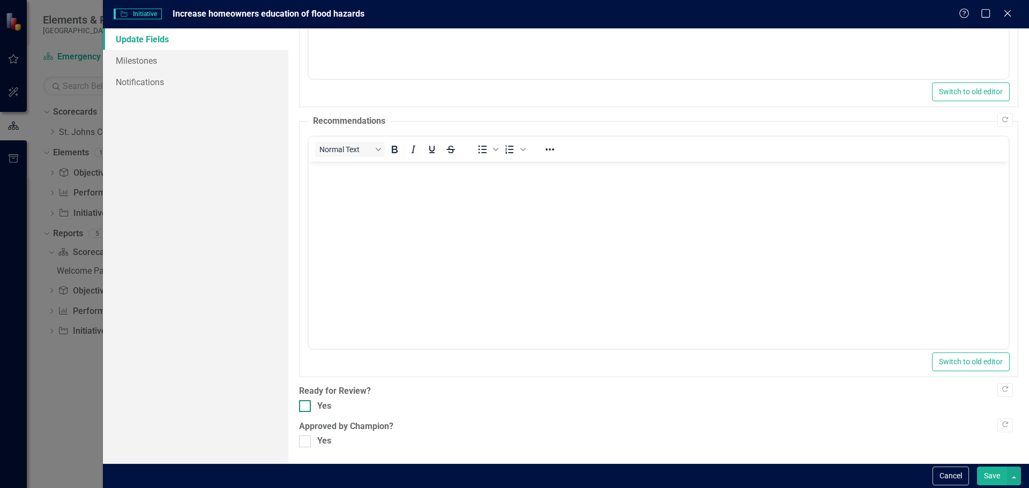
click at [305, 405] on input "Yes" at bounding box center [302, 403] width 7 height 7
checkbox input "true"
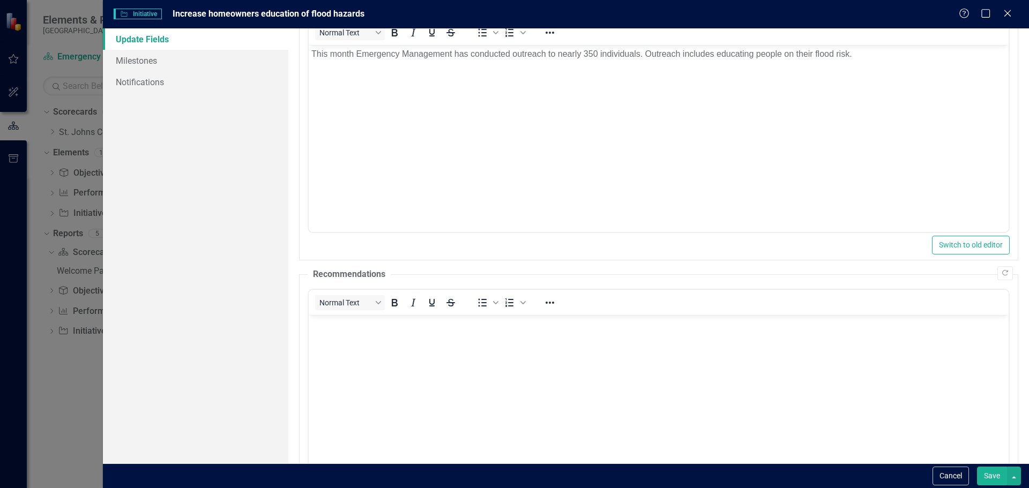
scroll to position [92, 0]
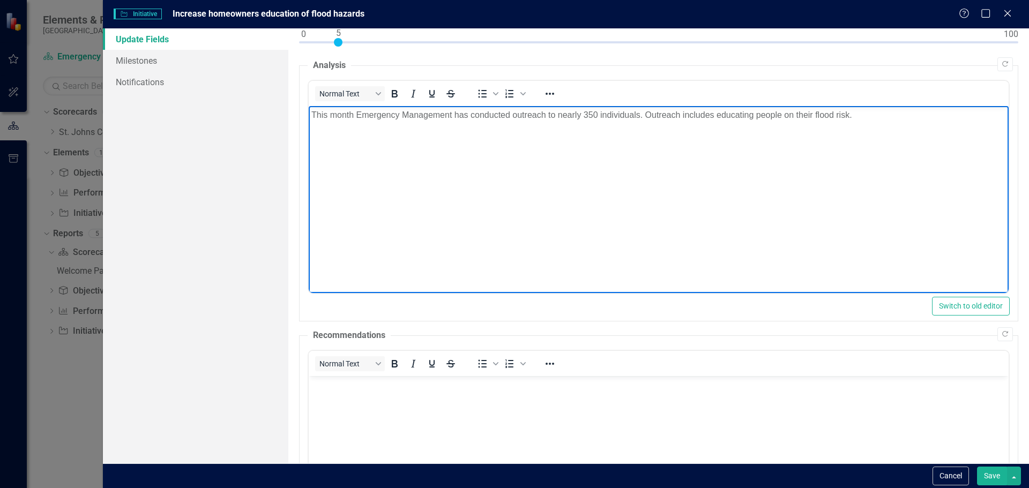
drag, startPoint x: 385, startPoint y: 132, endPoint x: 385, endPoint y: 187, distance: 55.2
click at [385, 187] on body "This month Emergency Management has conducted outreach to nearly 350 individual…" at bounding box center [658, 186] width 700 height 161
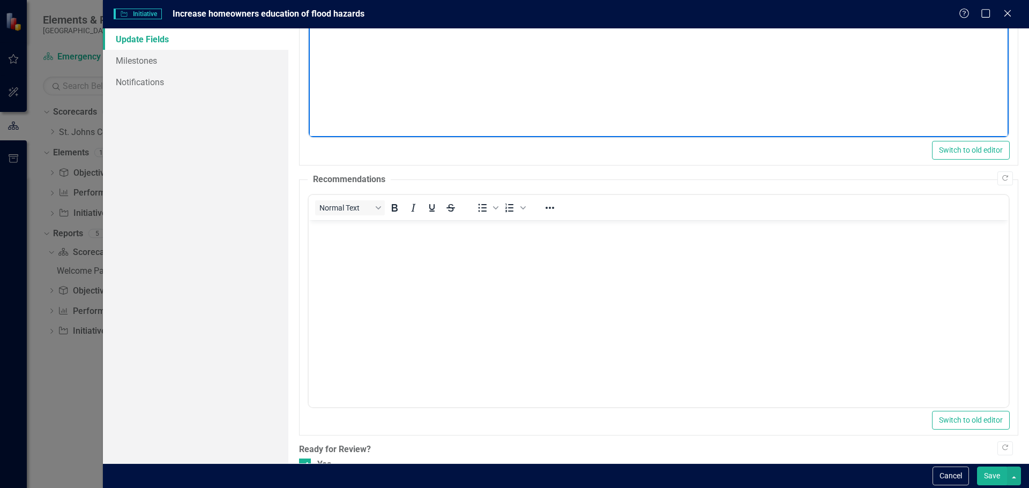
scroll to position [306, 0]
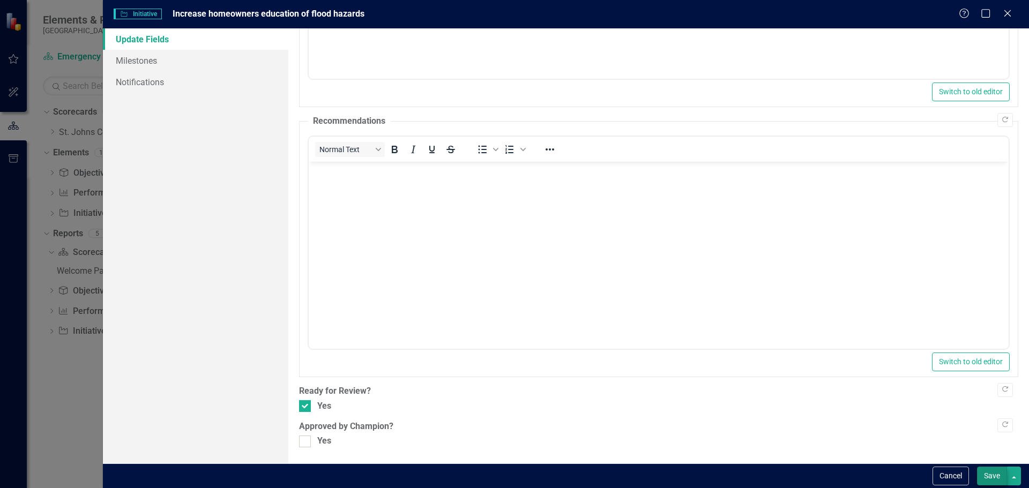
click at [990, 476] on button "Save" at bounding box center [992, 476] width 30 height 19
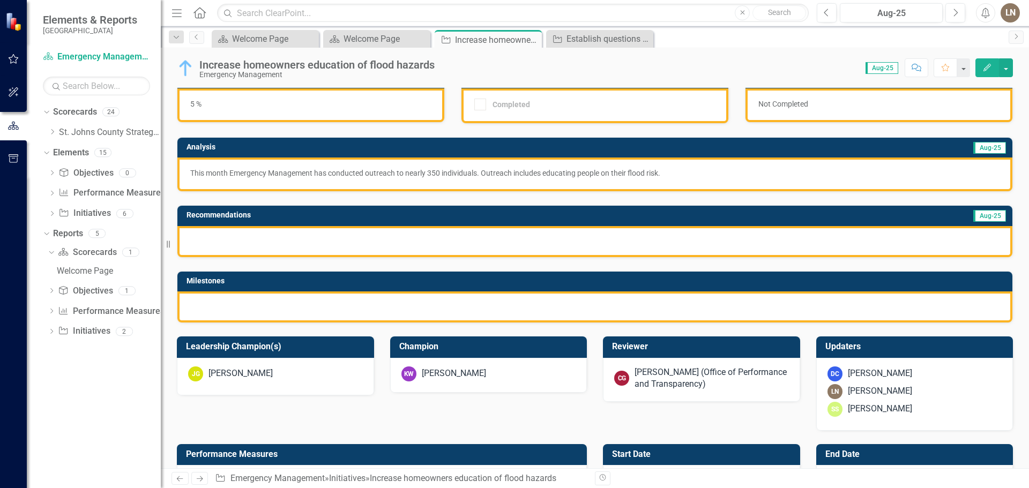
scroll to position [107, 0]
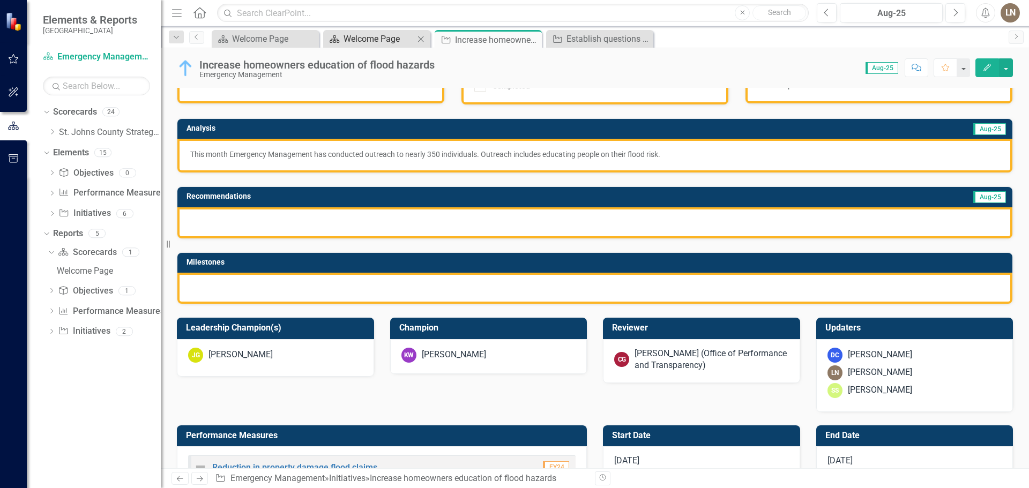
click at [363, 43] on div "Welcome Page" at bounding box center [379, 38] width 71 height 13
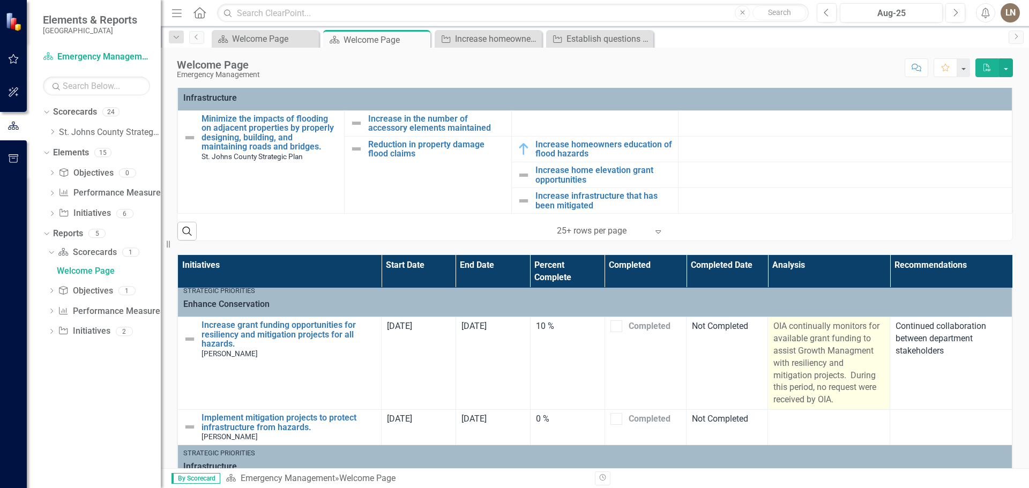
scroll to position [482, 0]
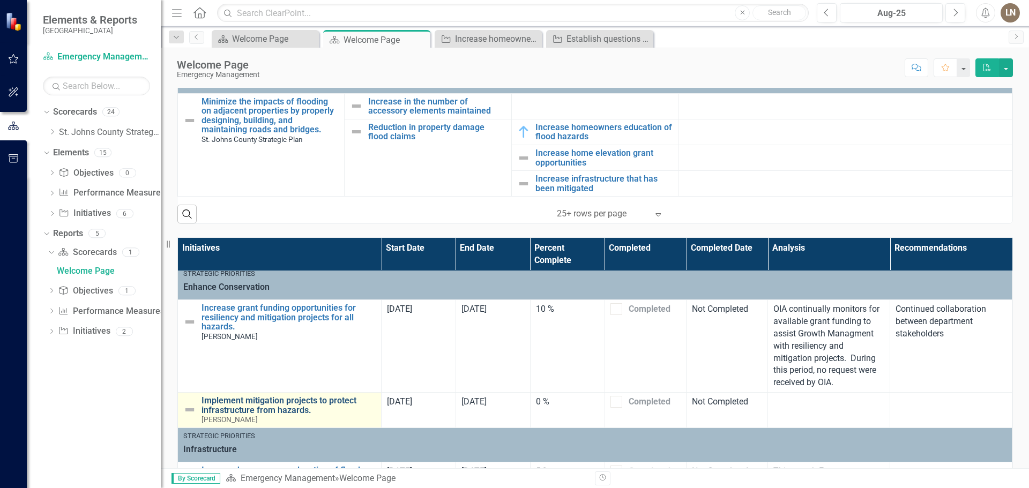
click at [278, 399] on link "Implement mitigation projects to protect infrastructure from hazards." at bounding box center [288, 405] width 174 height 19
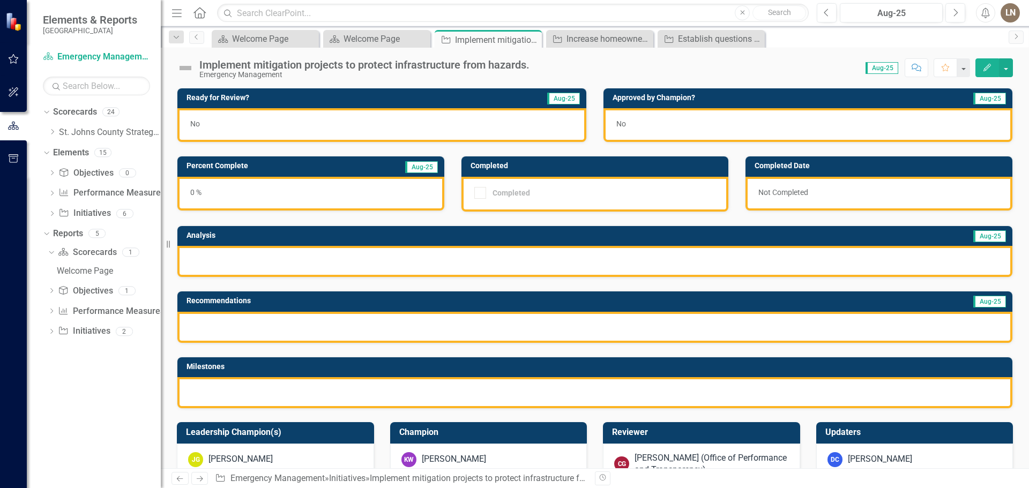
click at [368, 117] on div "No" at bounding box center [381, 125] width 409 height 34
click at [987, 61] on button "Edit" at bounding box center [987, 67] width 24 height 19
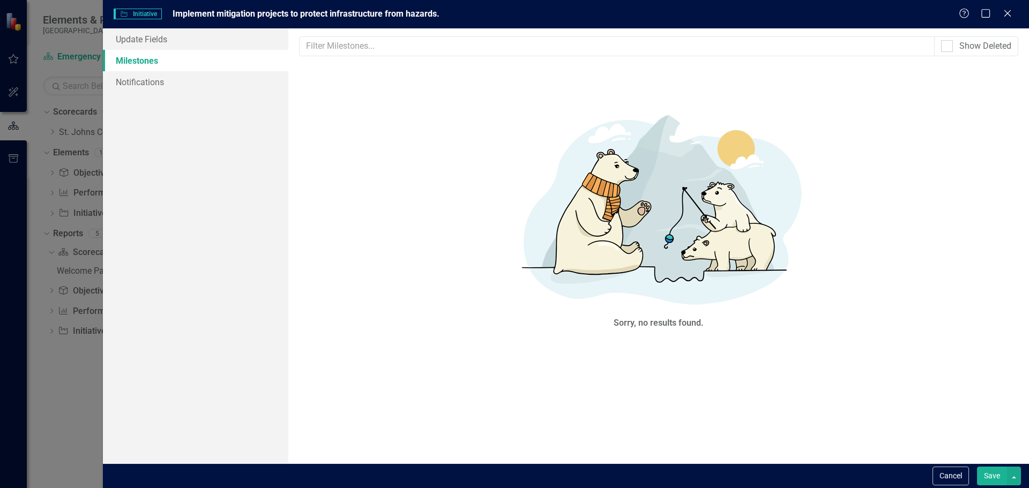
drag, startPoint x: 1011, startPoint y: 10, endPoint x: 1006, endPoint y: 15, distance: 6.5
click at [1010, 12] on icon at bounding box center [1007, 13] width 6 height 6
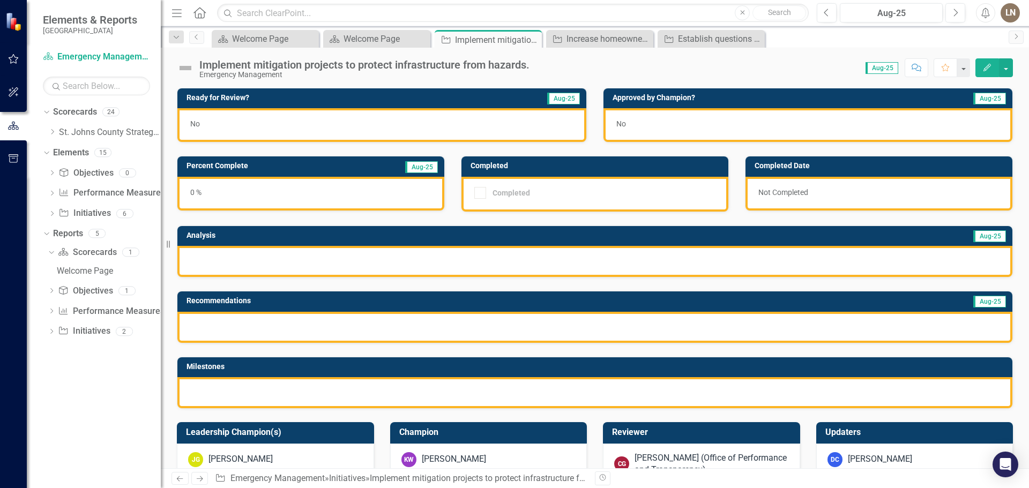
click at [982, 65] on icon "Edit" at bounding box center [987, 68] width 10 height 8
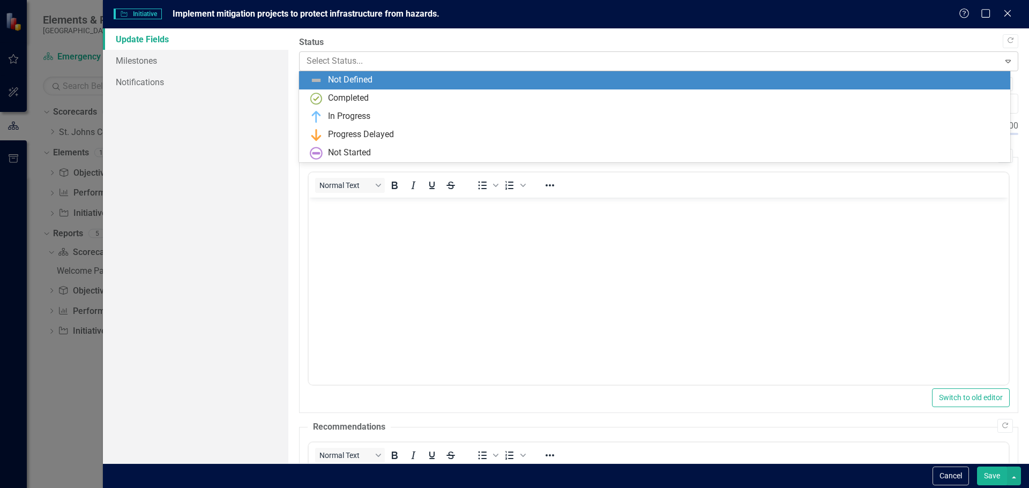
click at [384, 57] on div at bounding box center [650, 61] width 686 height 14
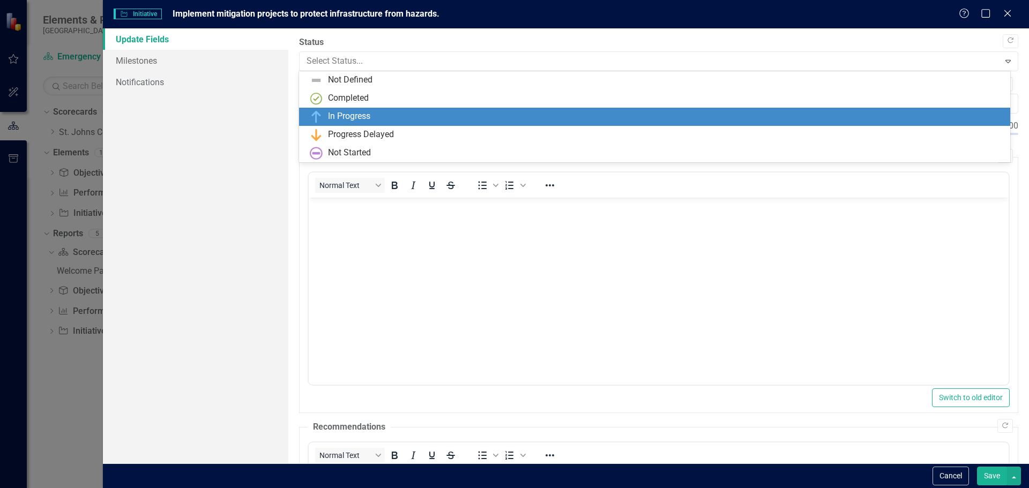
click at [388, 113] on div "In Progress" at bounding box center [657, 116] width 694 height 13
